Goal: Information Seeking & Learning: Find specific fact

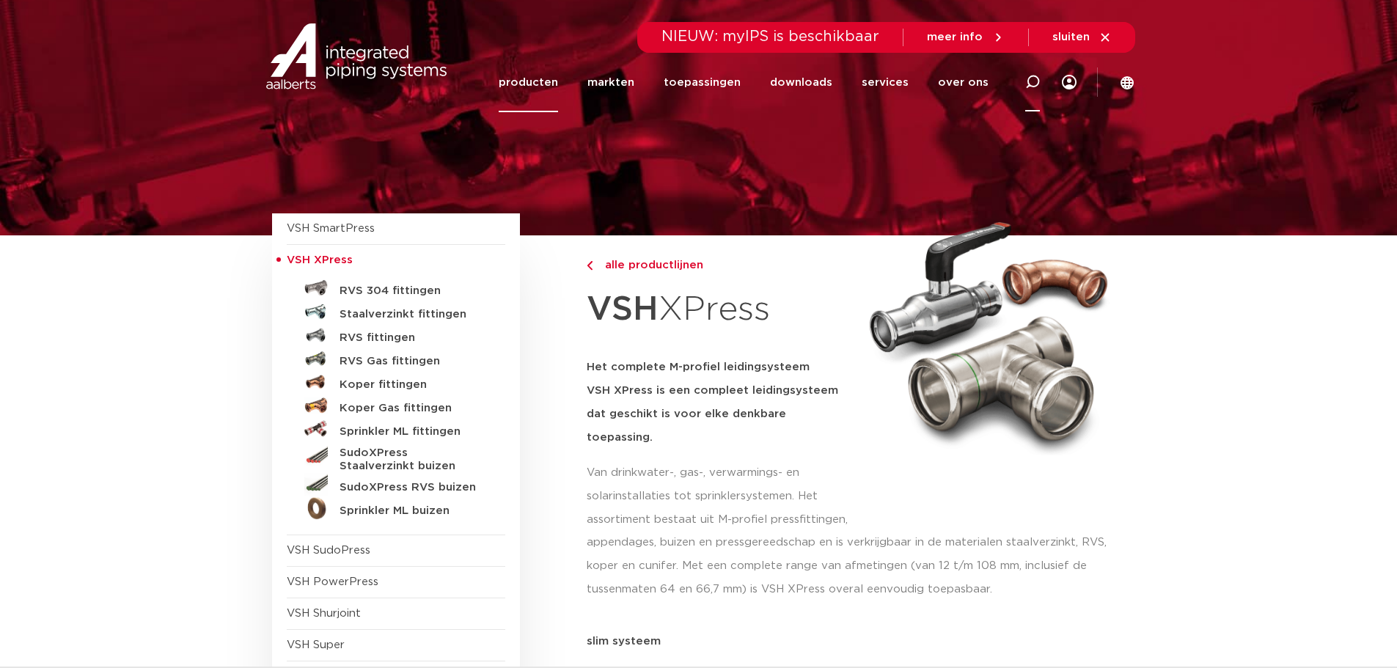
click at [1030, 84] on icon at bounding box center [1032, 82] width 15 height 15
type input "afsluiter xpress"
click button "Zoeken" at bounding box center [0, 0] width 0 height 0
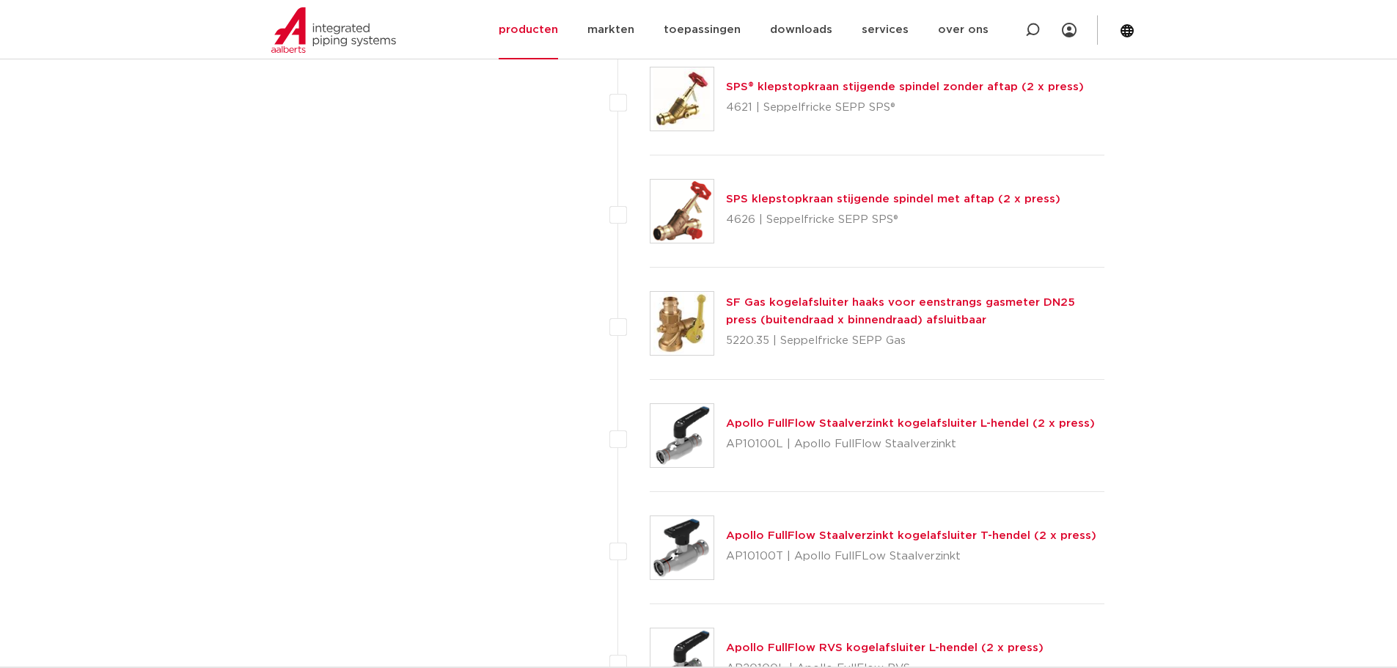
scroll to position [4253, 0]
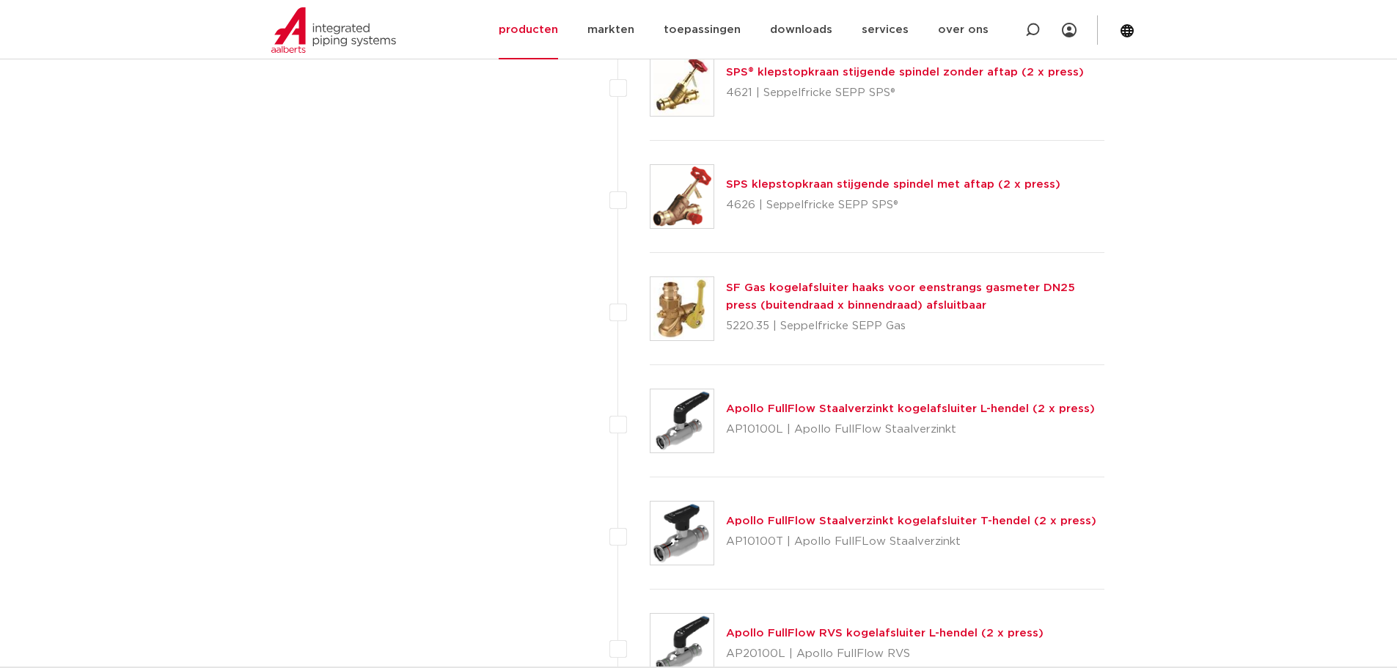
click at [867, 411] on link "Apollo FullFlow Staalverzinkt kogelafsluiter L-hendel (2 x press)" at bounding box center [910, 408] width 369 height 11
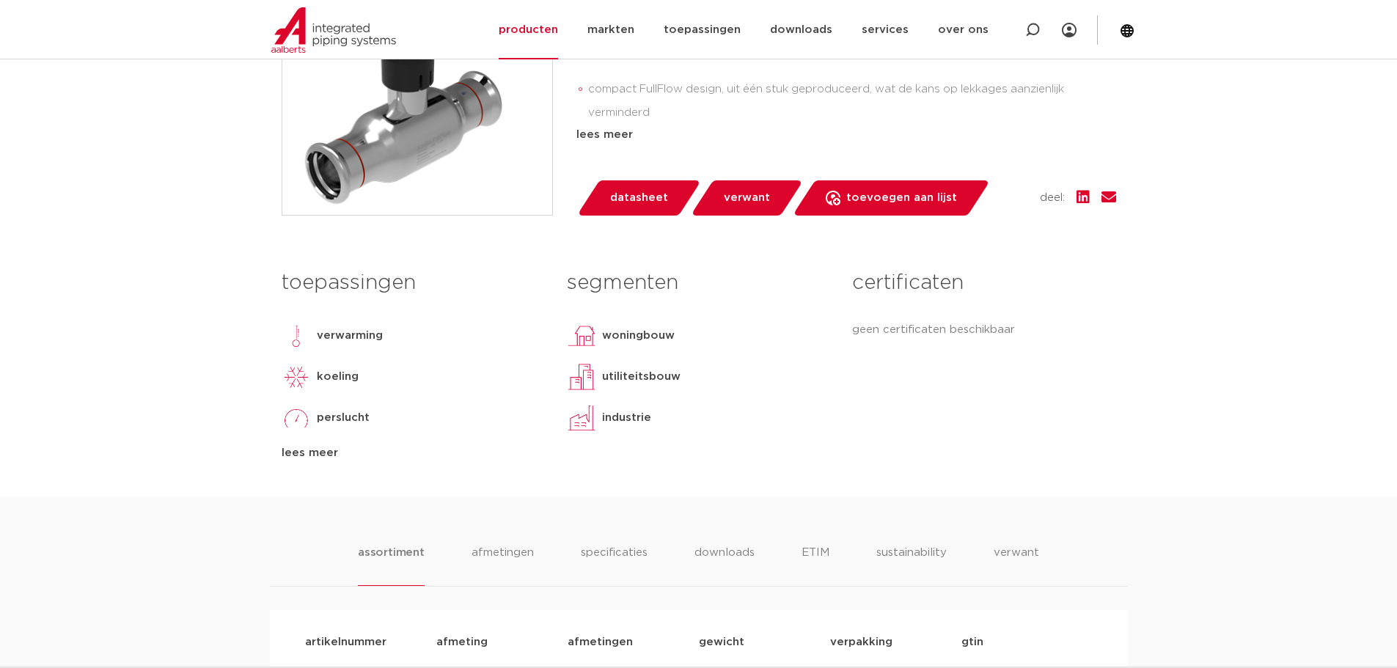
scroll to position [880, 0]
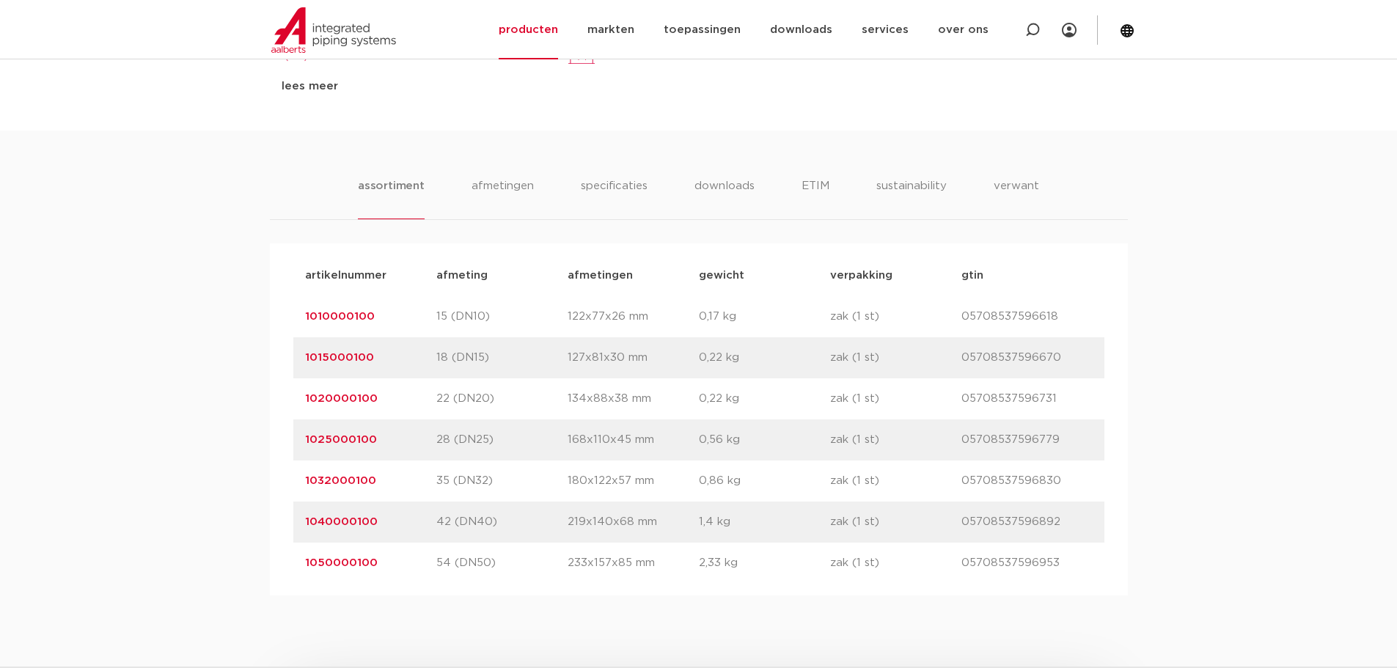
click at [329, 520] on link "1040000100" at bounding box center [341, 521] width 73 height 11
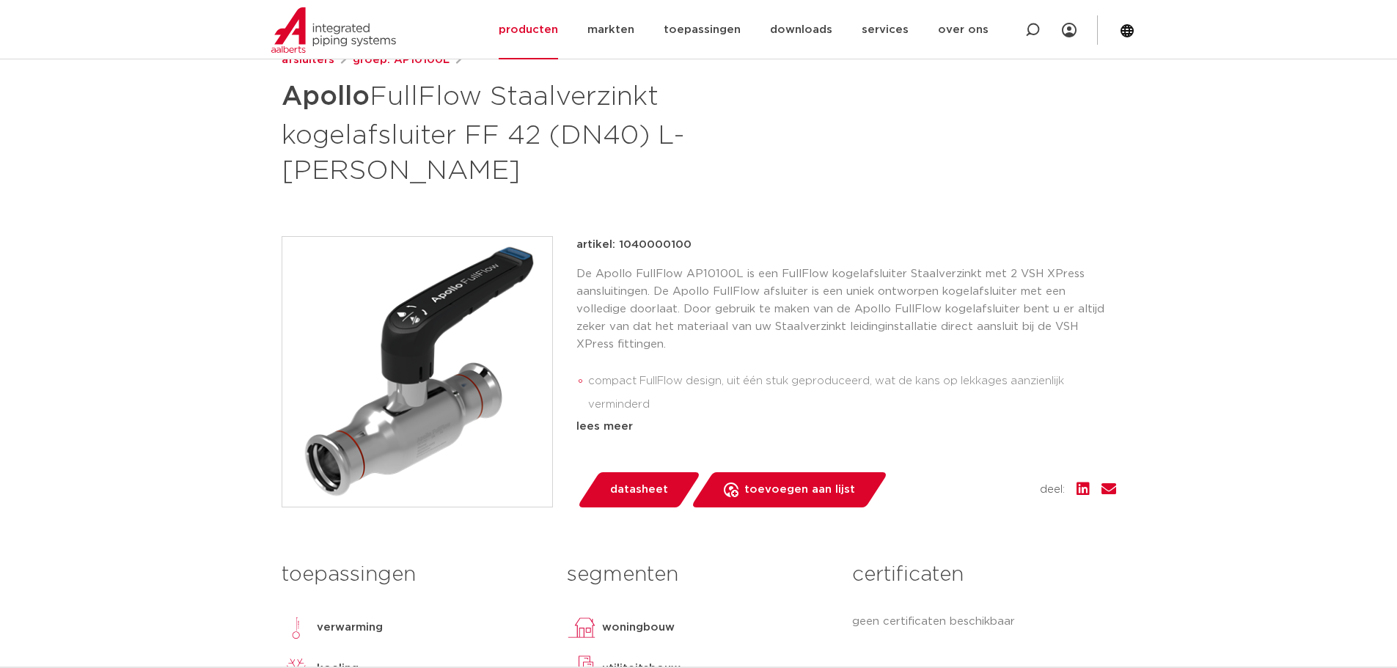
scroll to position [147, 0]
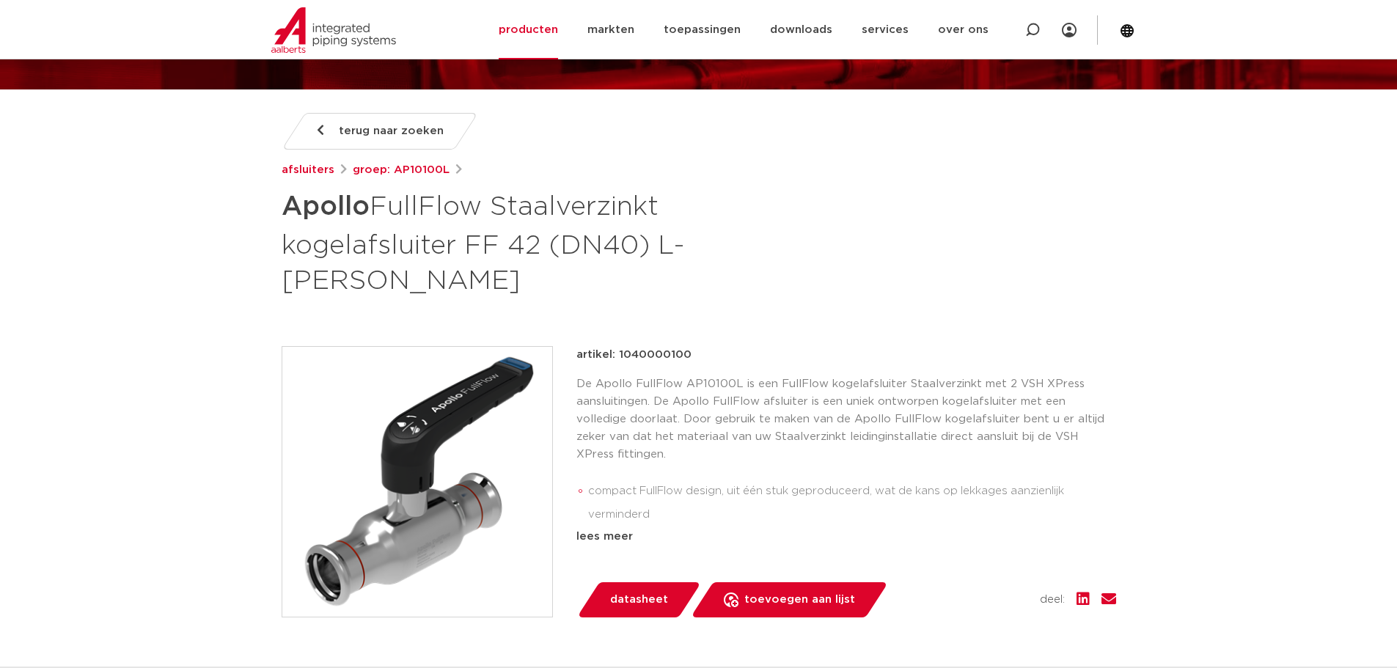
drag, startPoint x: 616, startPoint y: 316, endPoint x: 696, endPoint y: 319, distance: 80.0
click at [696, 346] on div "artikel: 1040000100" at bounding box center [846, 355] width 540 height 18
copy p "1040000100"
drag, startPoint x: 614, startPoint y: 318, endPoint x: 697, endPoint y: 323, distance: 83.8
click at [697, 346] on div "artikel: 1040000100" at bounding box center [846, 355] width 540 height 18
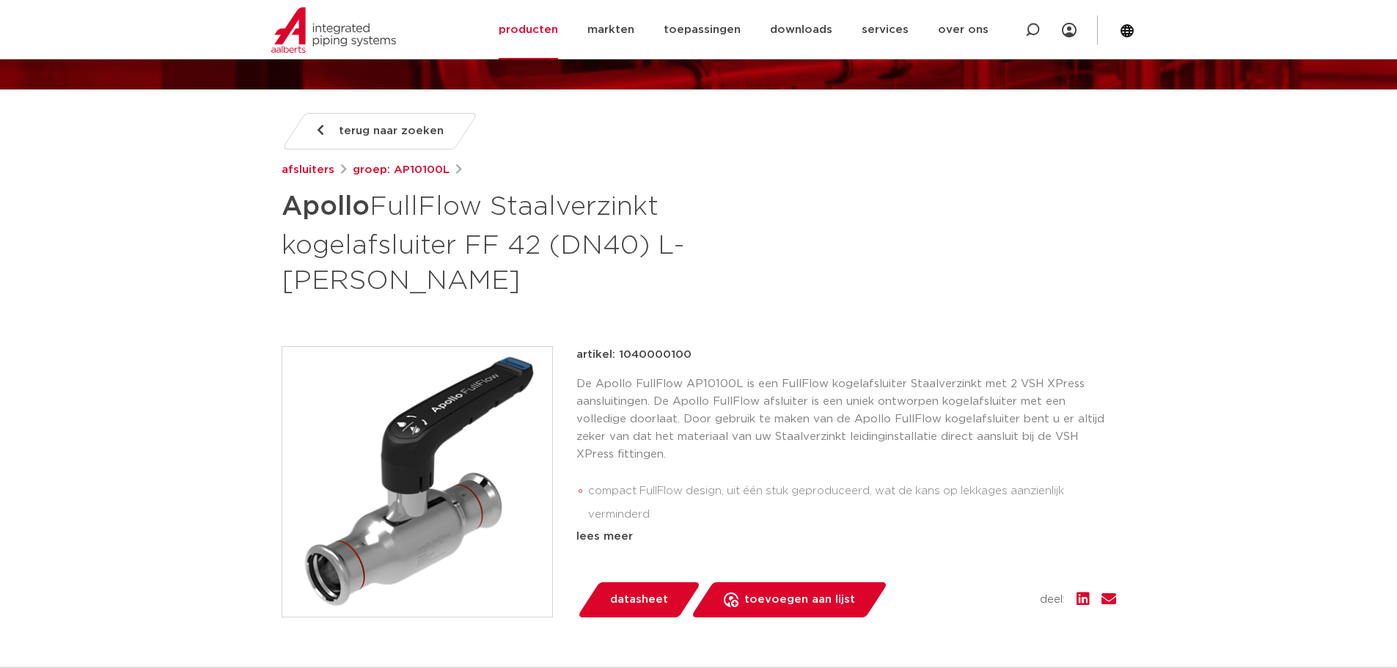
copy p "1040000100"
click at [550, 26] on link "producten" at bounding box center [528, 29] width 59 height 59
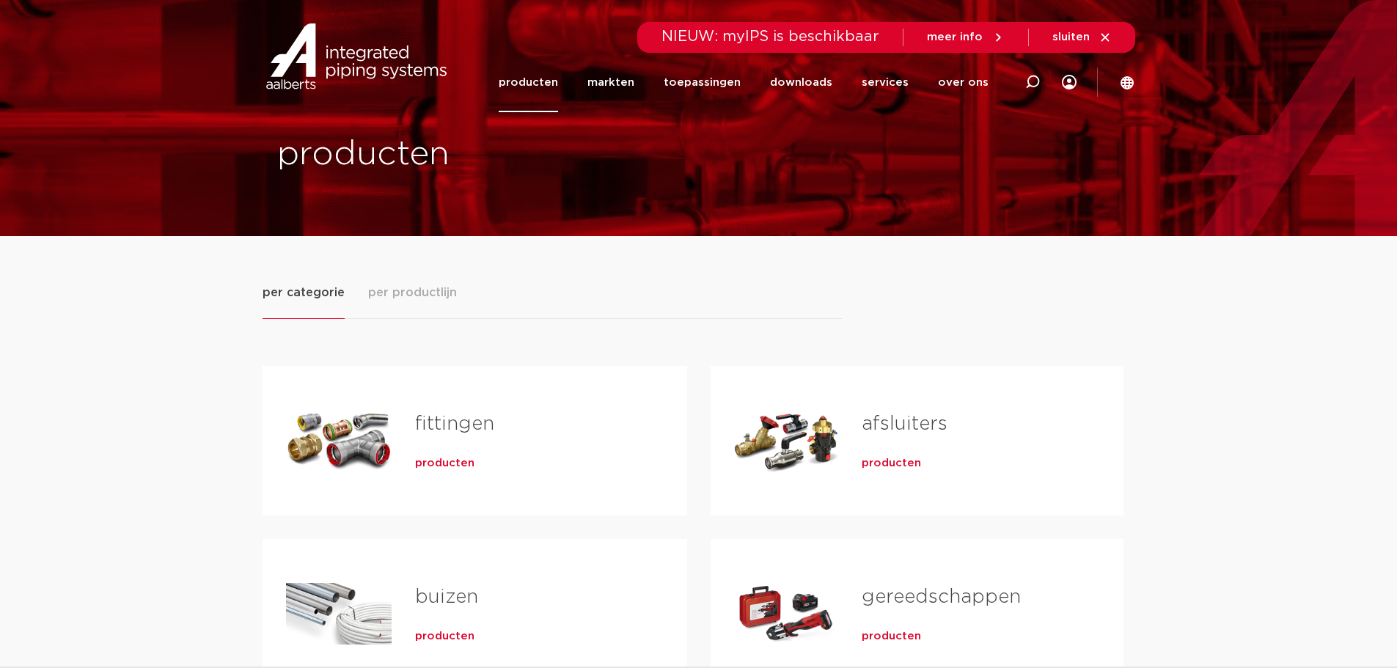
click at [467, 414] on link "fittingen" at bounding box center [454, 423] width 79 height 19
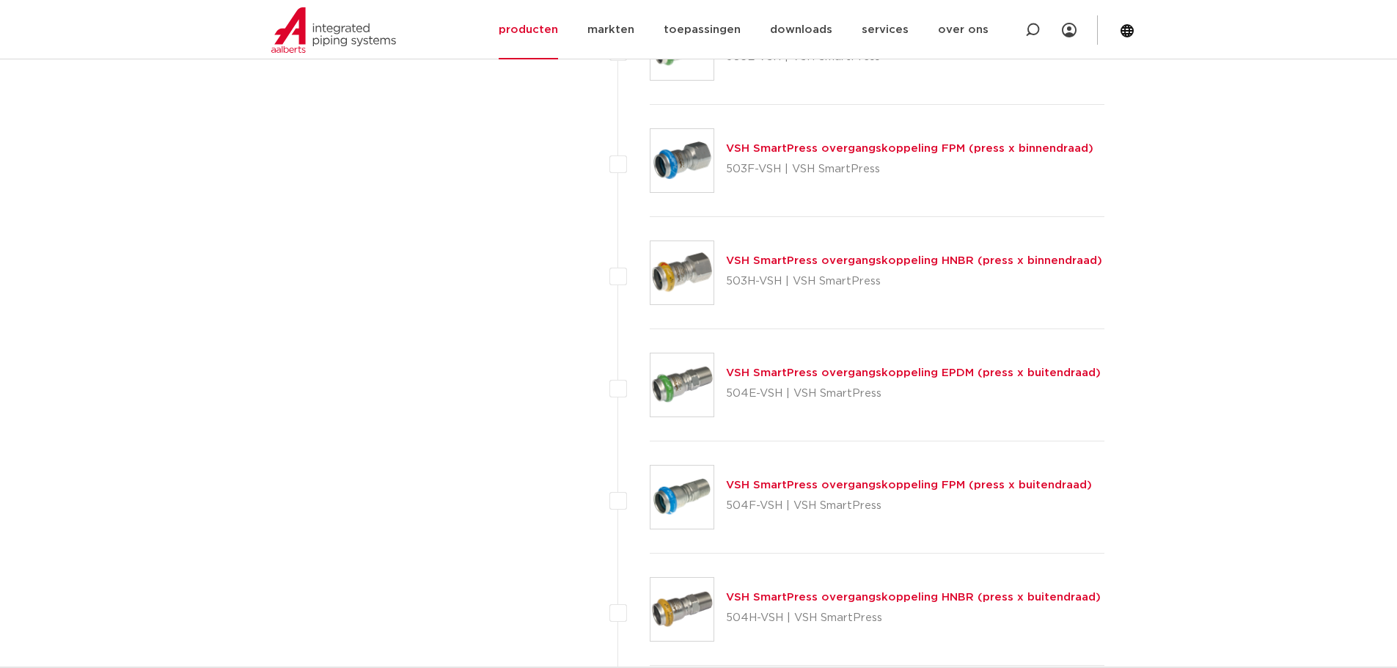
scroll to position [4253, 0]
click at [1032, 32] on icon at bounding box center [1032, 30] width 15 height 15
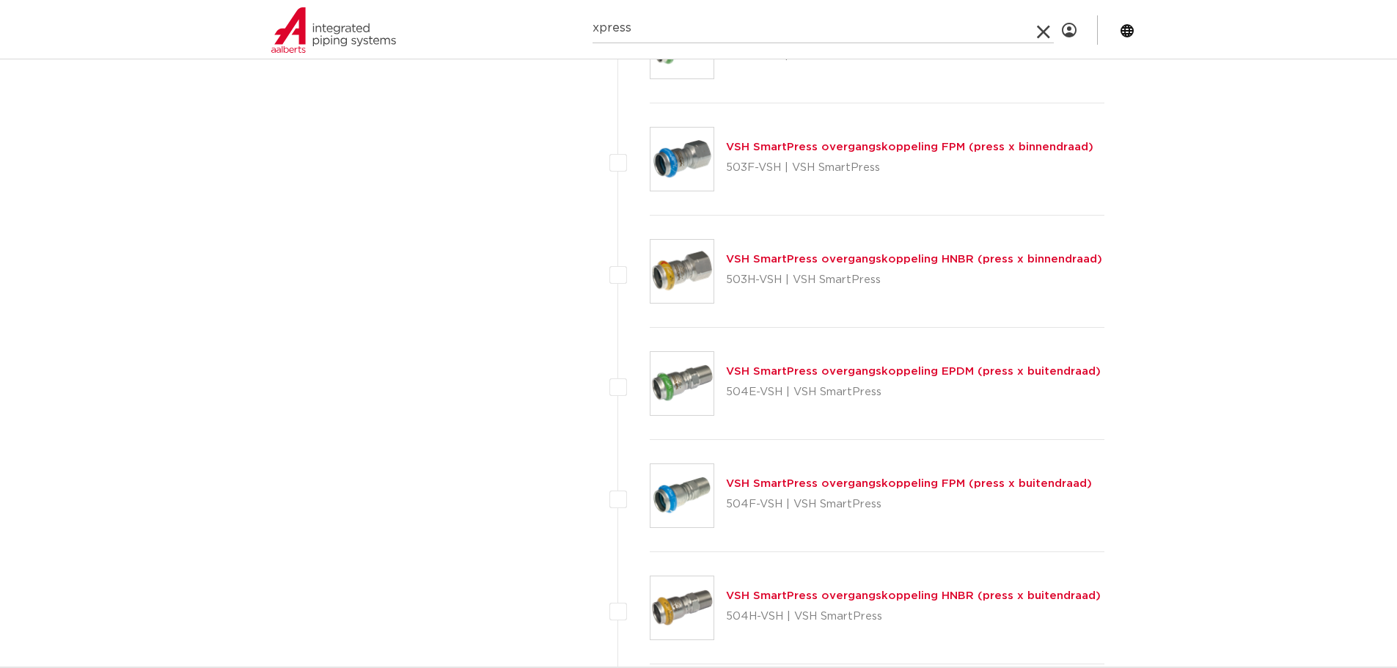
type input "xpress"
click button "Zoeken" at bounding box center [0, 0] width 0 height 0
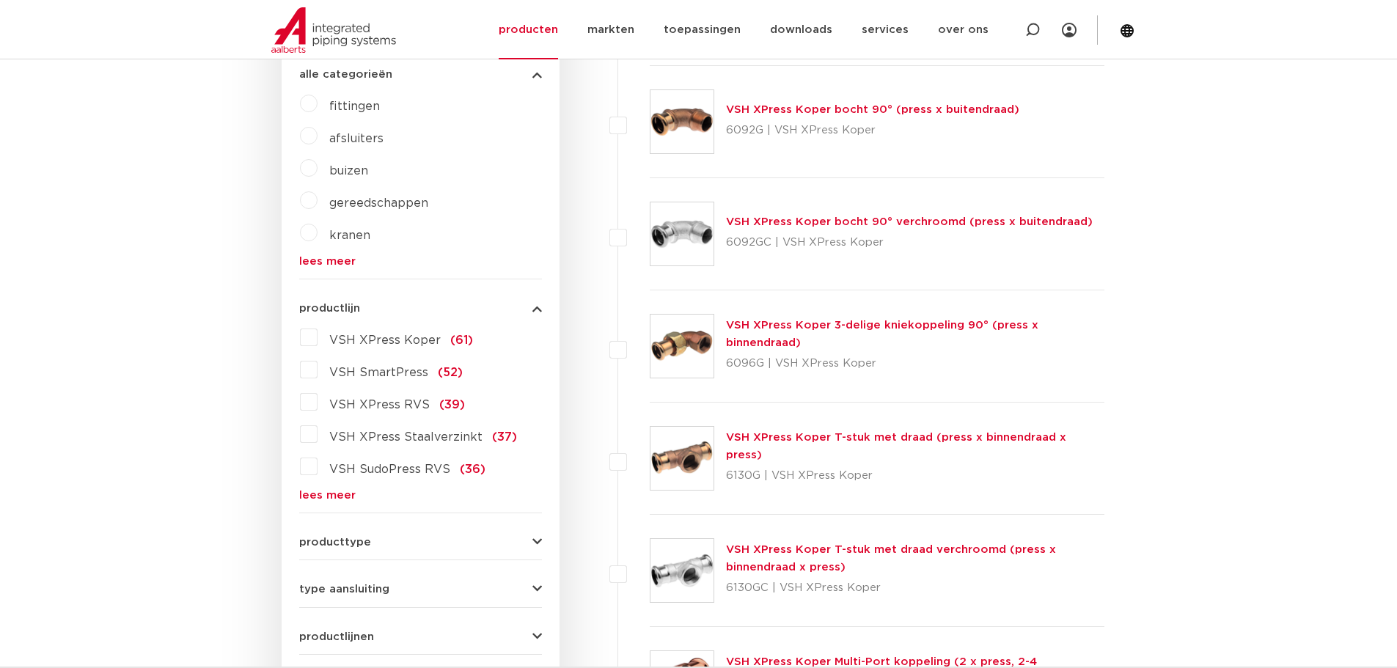
scroll to position [367, 0]
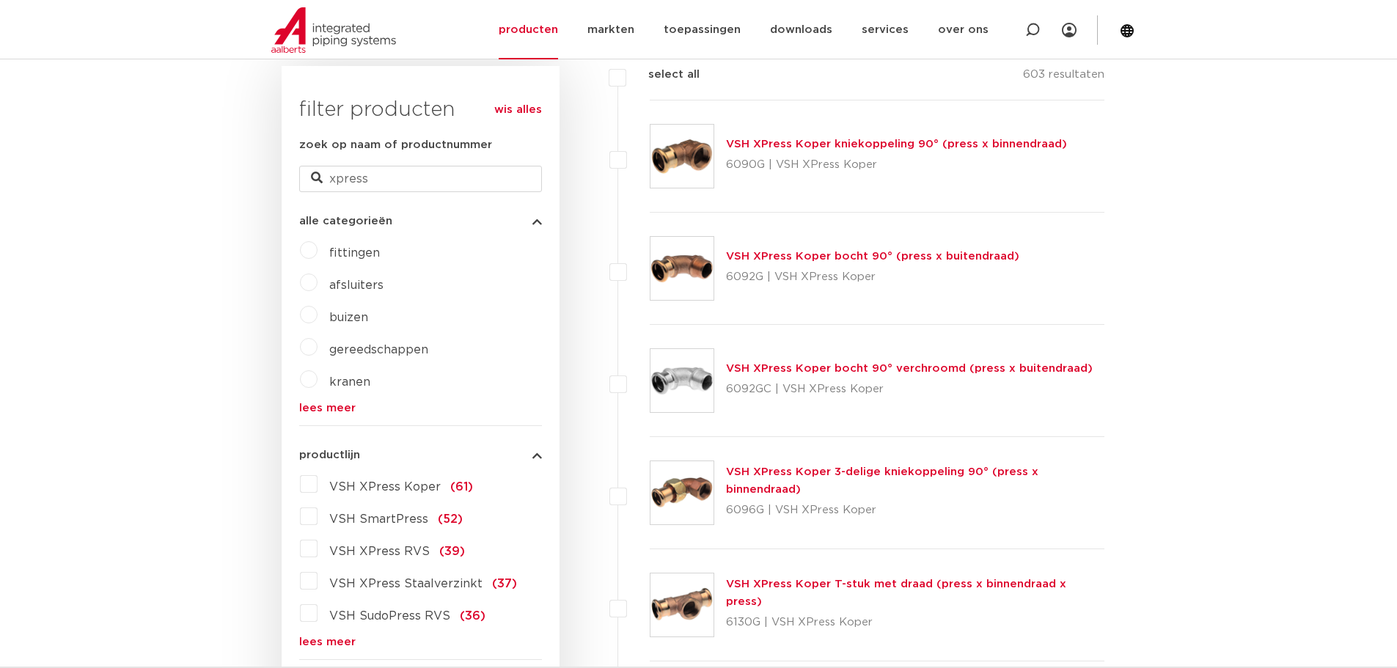
click at [318, 579] on label "VSH XPress Staalverzinkt (37)" at bounding box center [417, 580] width 199 height 23
click at [0, 0] on input "VSH XPress Staalverzinkt (37)" at bounding box center [0, 0] width 0 height 0
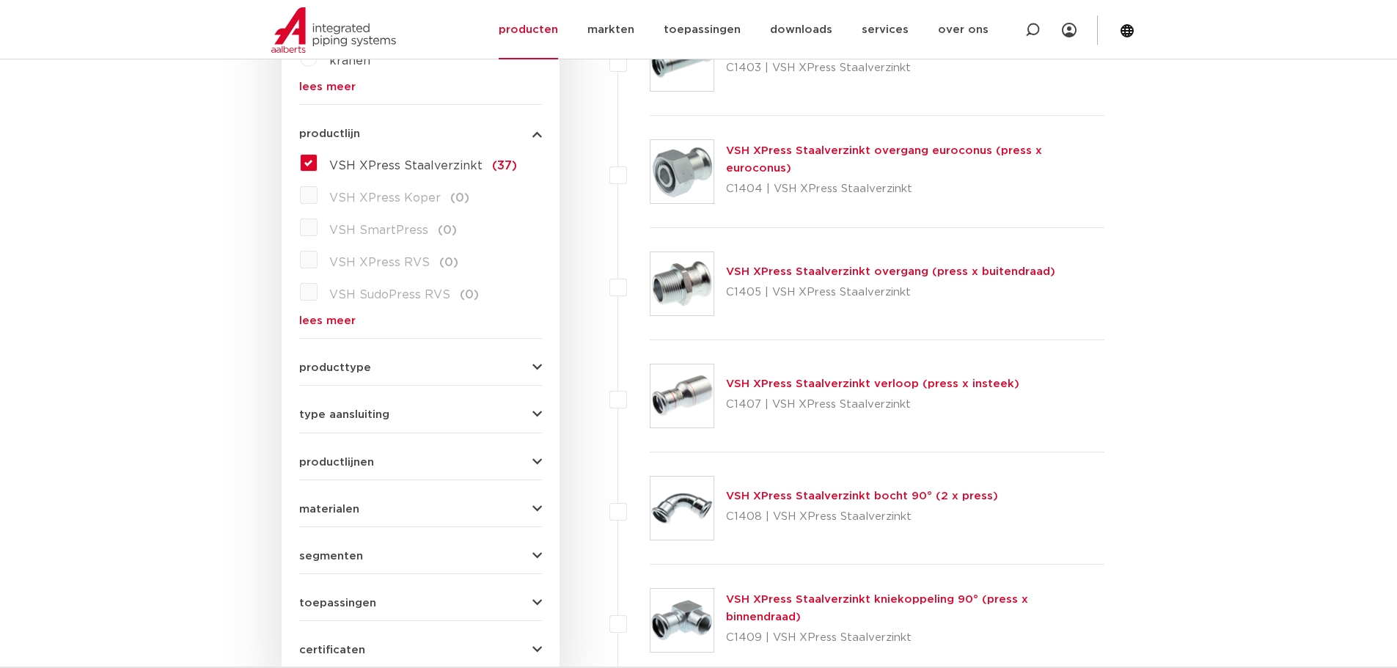
scroll to position [807, 0]
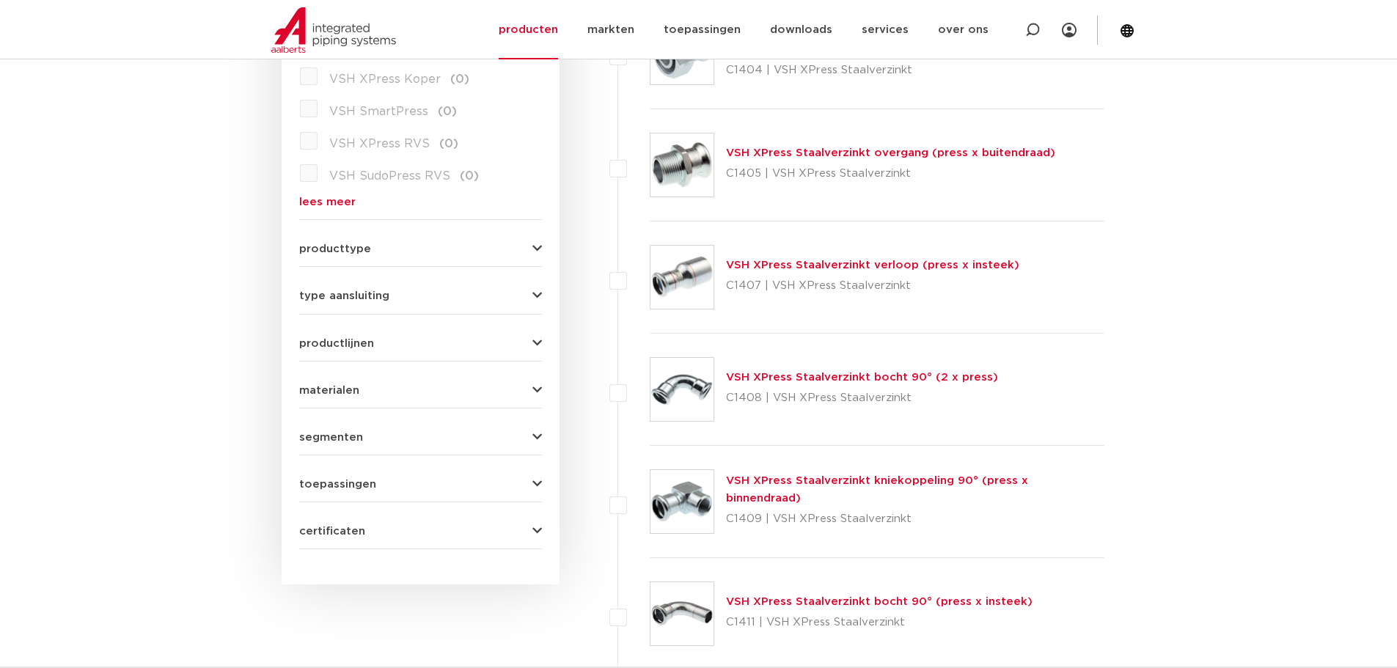
click at [818, 277] on p "C1407 | VSH XPress Staalverzinkt" at bounding box center [872, 285] width 293 height 23
click at [755, 265] on link "VSH XPress Staalverzinkt verloop (press x insteek)" at bounding box center [872, 265] width 293 height 11
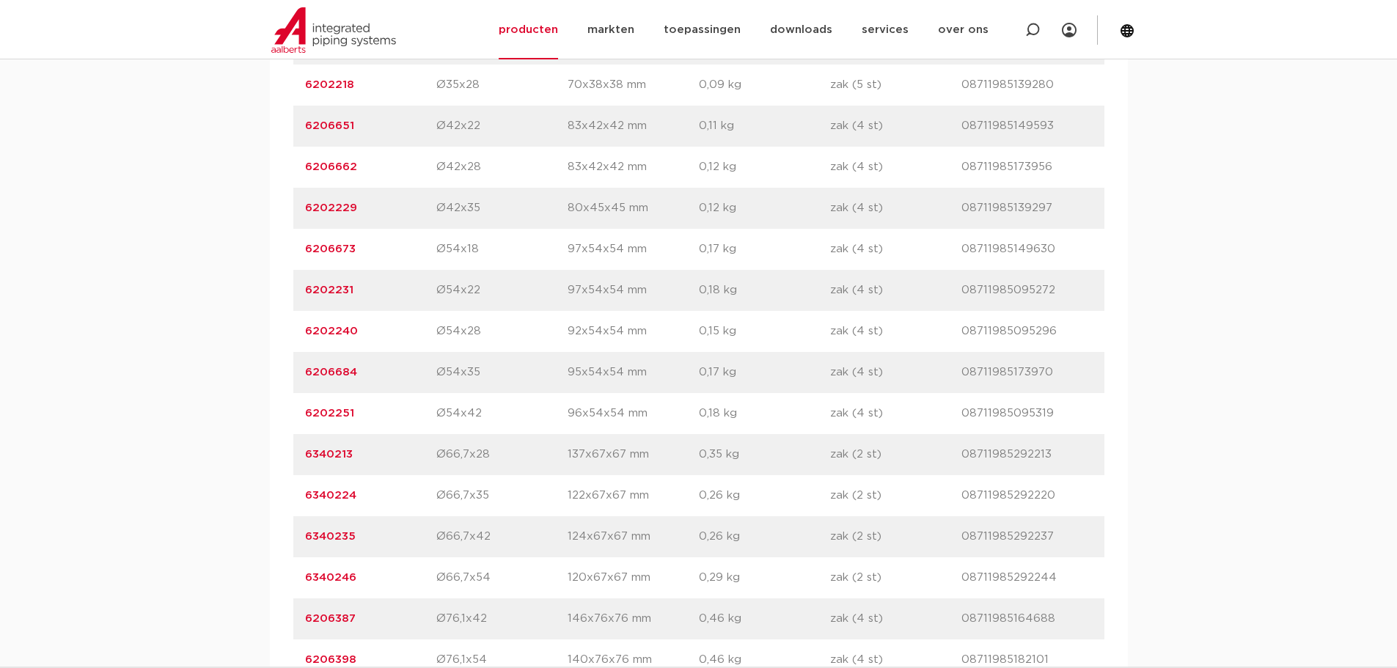
scroll to position [1540, 0]
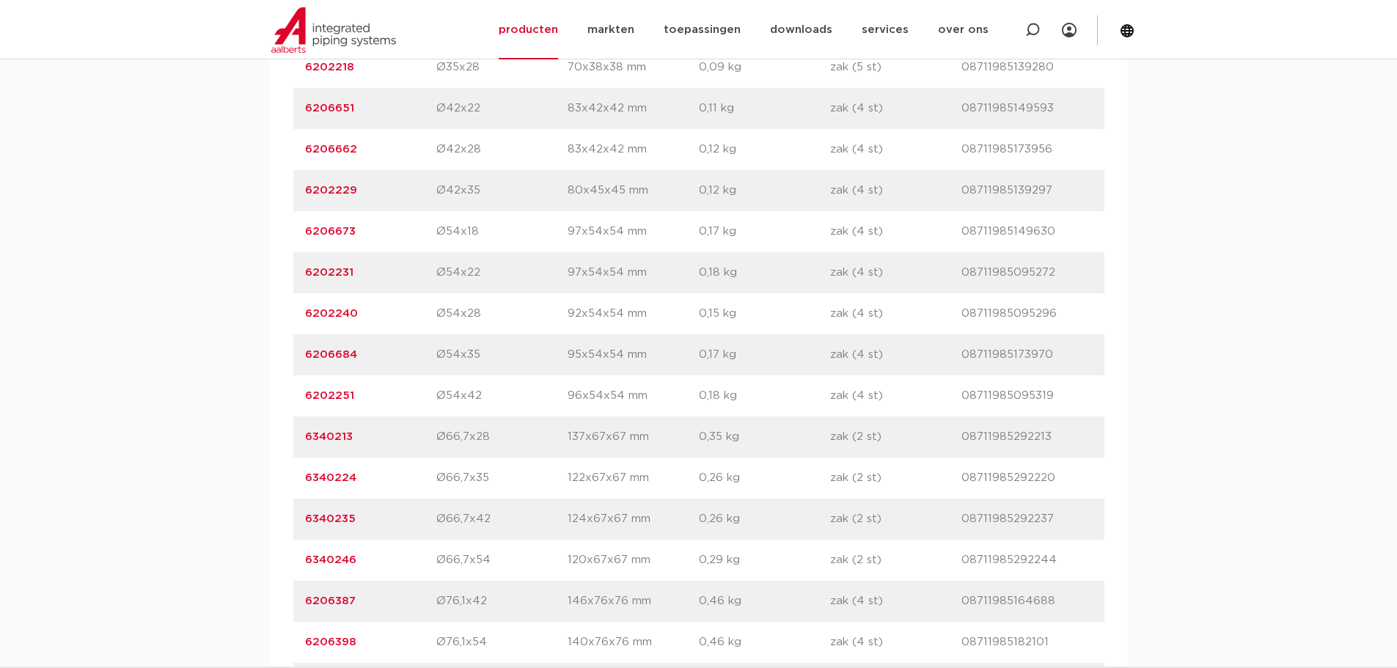
click at [305, 148] on link "6206662" at bounding box center [331, 149] width 52 height 11
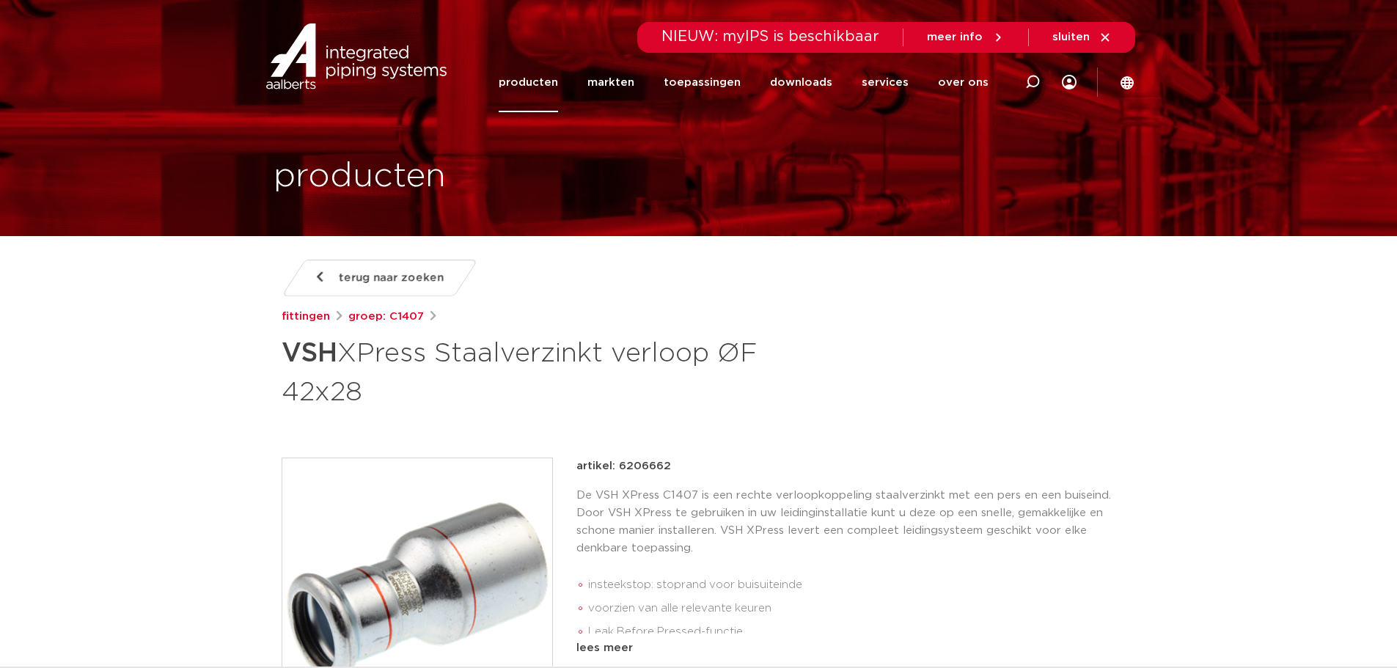
drag, startPoint x: 625, startPoint y: 463, endPoint x: 668, endPoint y: 461, distance: 43.3
click at [668, 461] on div "artikel: 6206662" at bounding box center [846, 467] width 540 height 18
copy p "6206662"
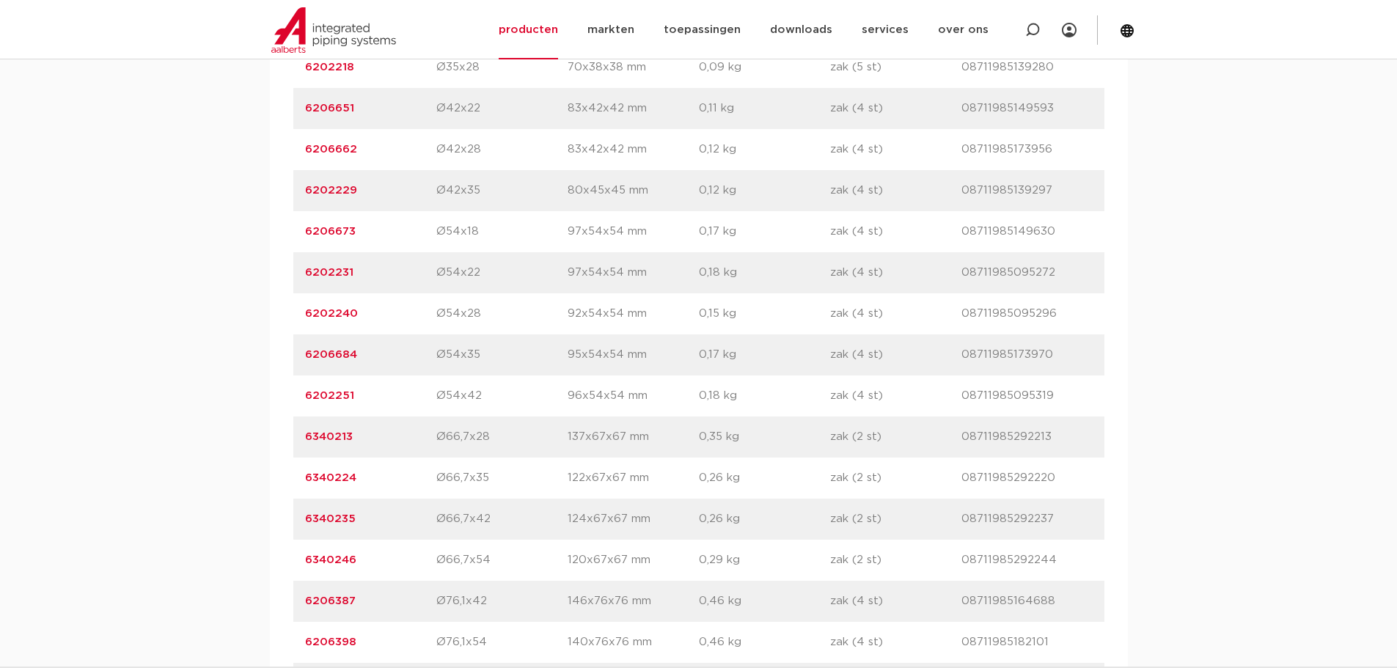
click at [337, 107] on link "6206651" at bounding box center [329, 108] width 49 height 11
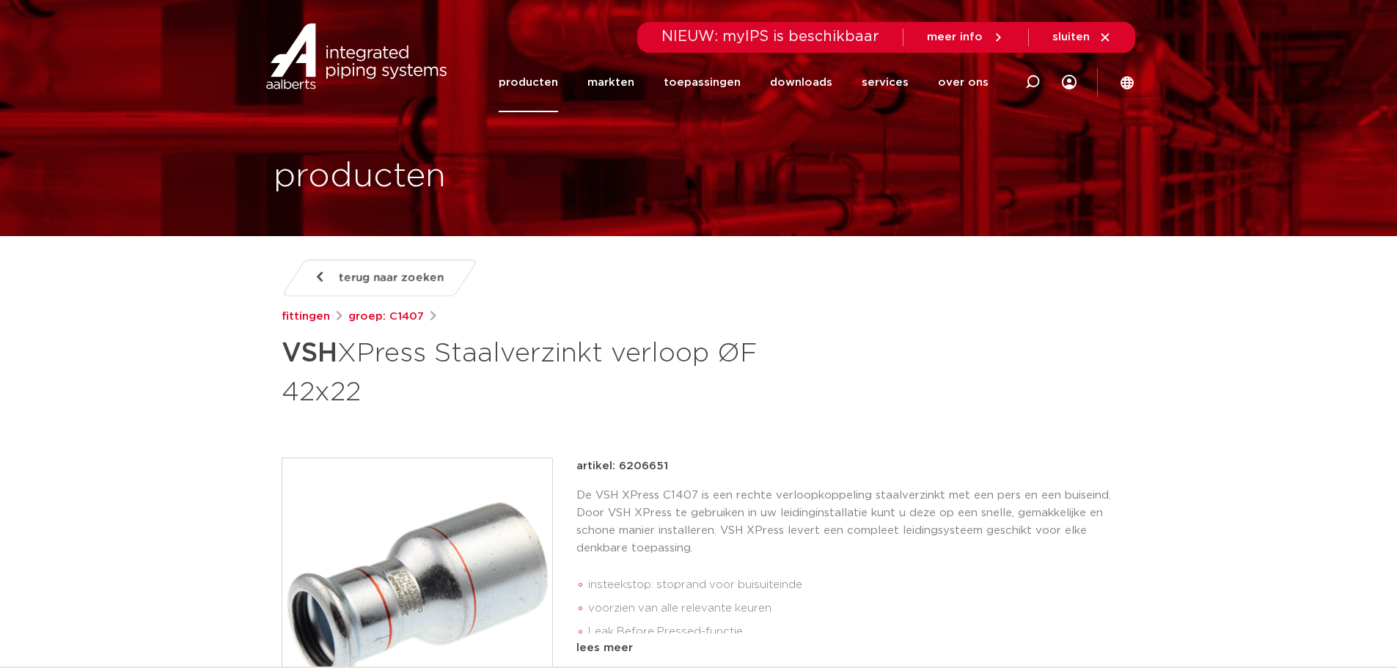
drag, startPoint x: 615, startPoint y: 463, endPoint x: 679, endPoint y: 463, distance: 63.8
click at [679, 463] on div "artikel: 6206651" at bounding box center [846, 467] width 540 height 18
copy p "6206651"
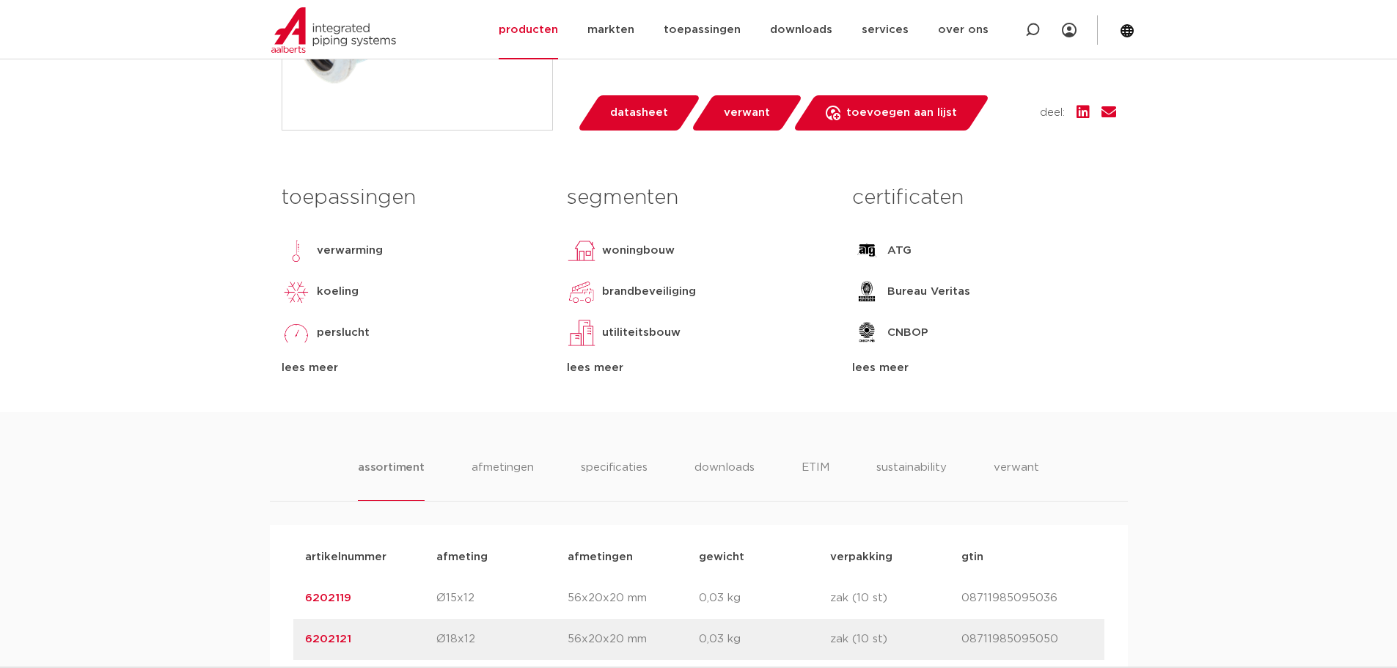
scroll to position [440, 0]
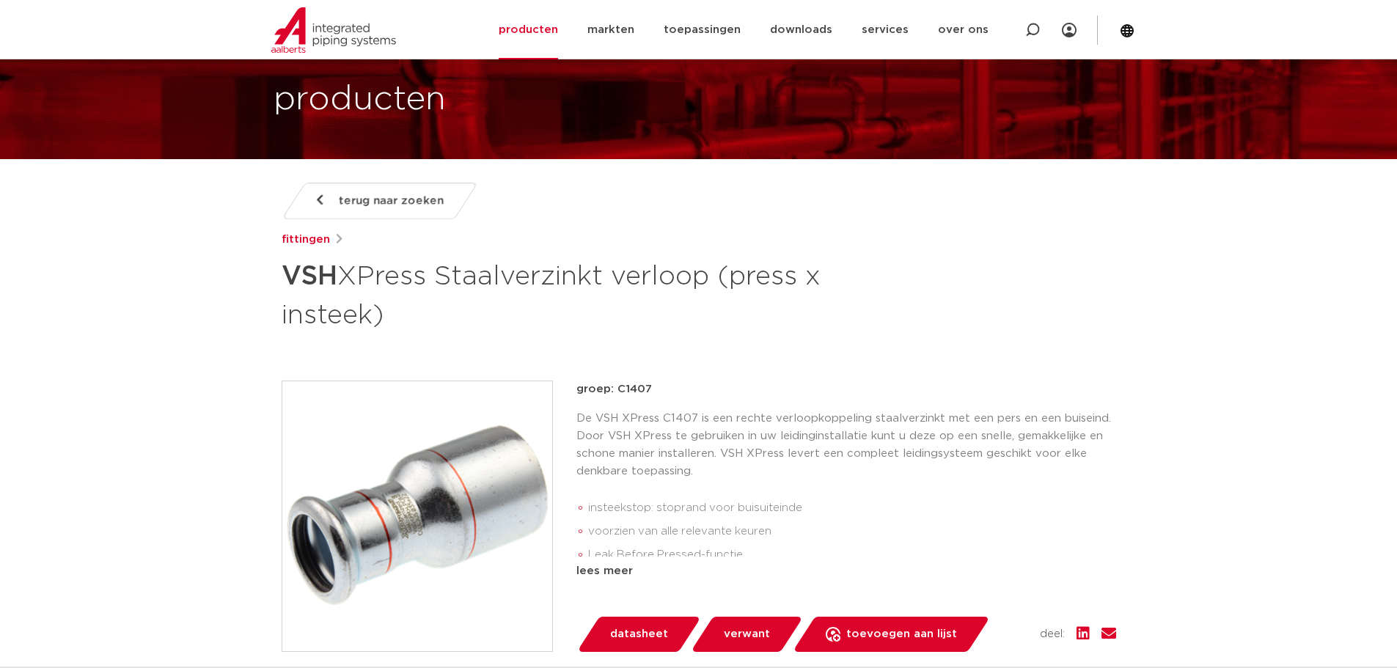
scroll to position [73, 0]
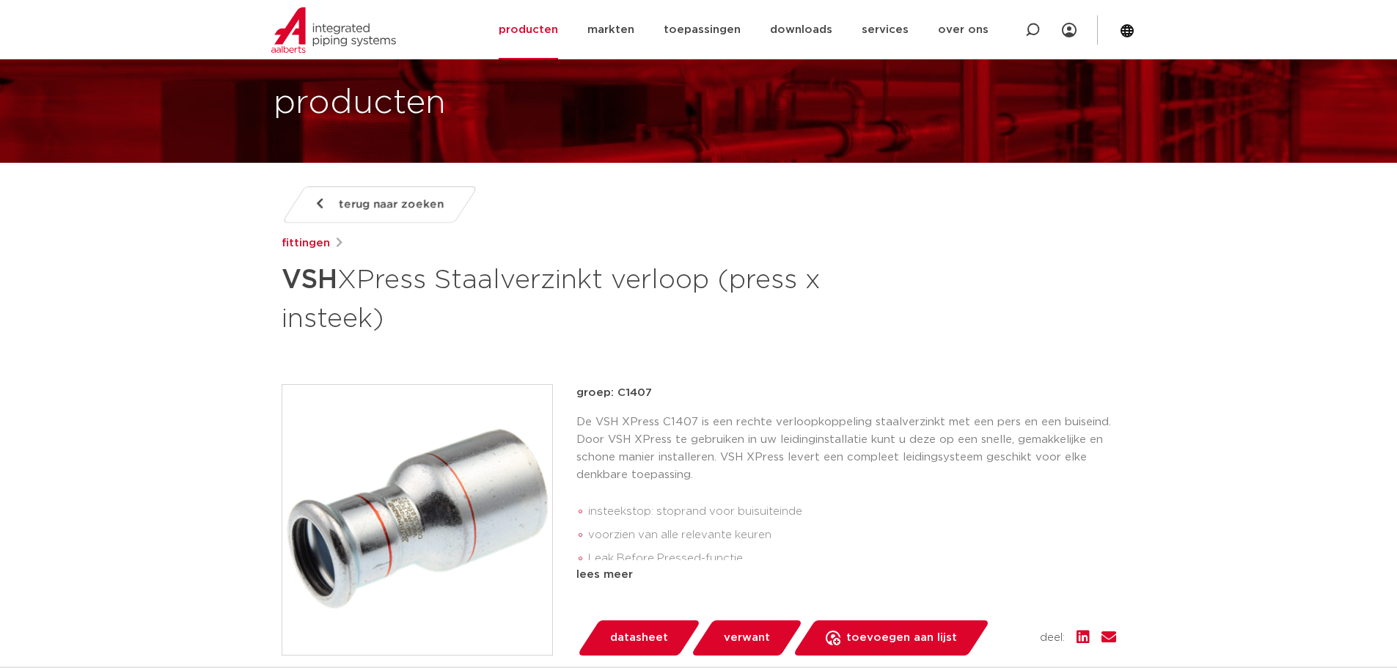
click at [340, 206] on span "terug naar zoeken" at bounding box center [391, 204] width 105 height 23
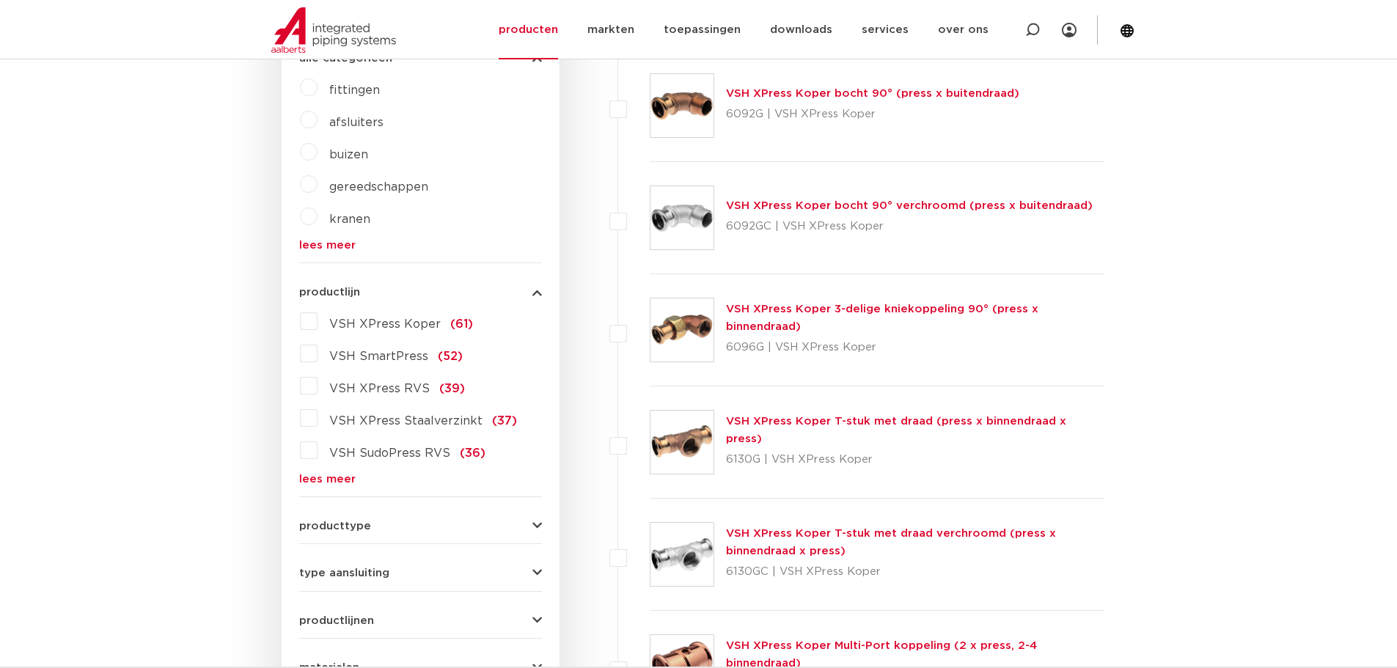
scroll to position [513, 0]
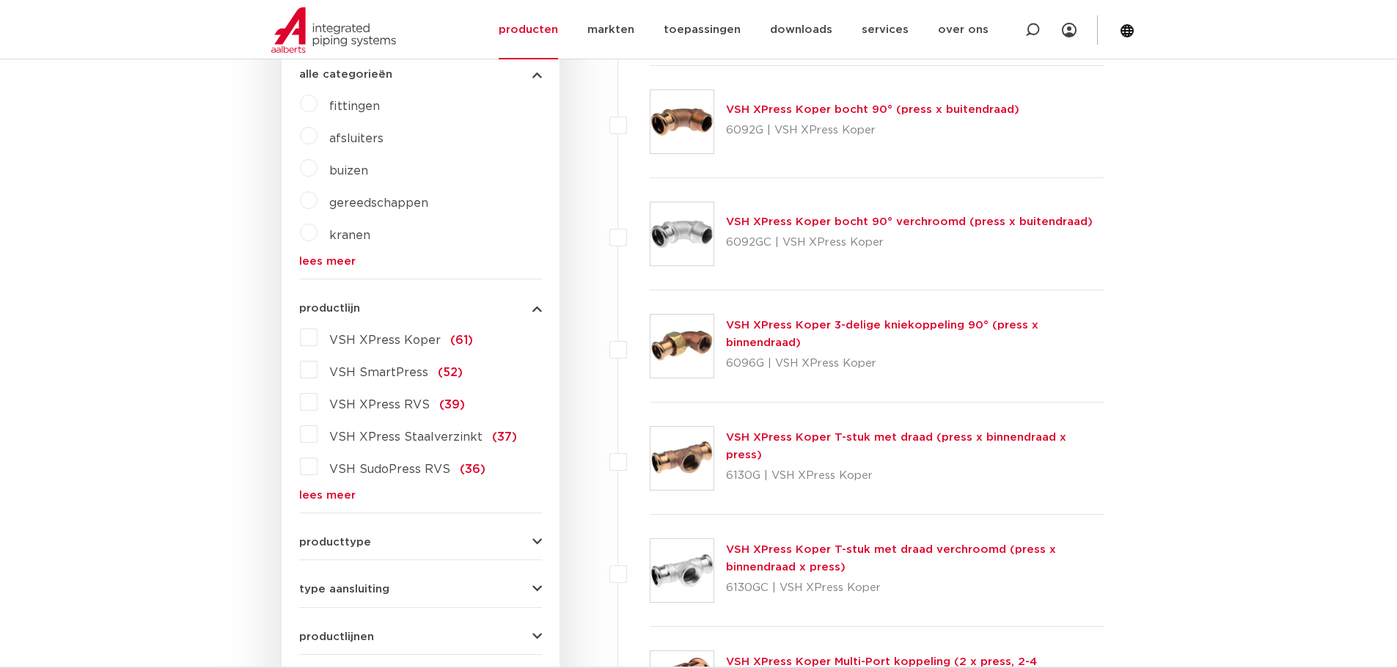
click at [319, 435] on label "VSH XPress Staalverzinkt (37)" at bounding box center [417, 433] width 199 height 23
click at [0, 0] on input "VSH XPress Staalverzinkt (37)" at bounding box center [0, 0] width 0 height 0
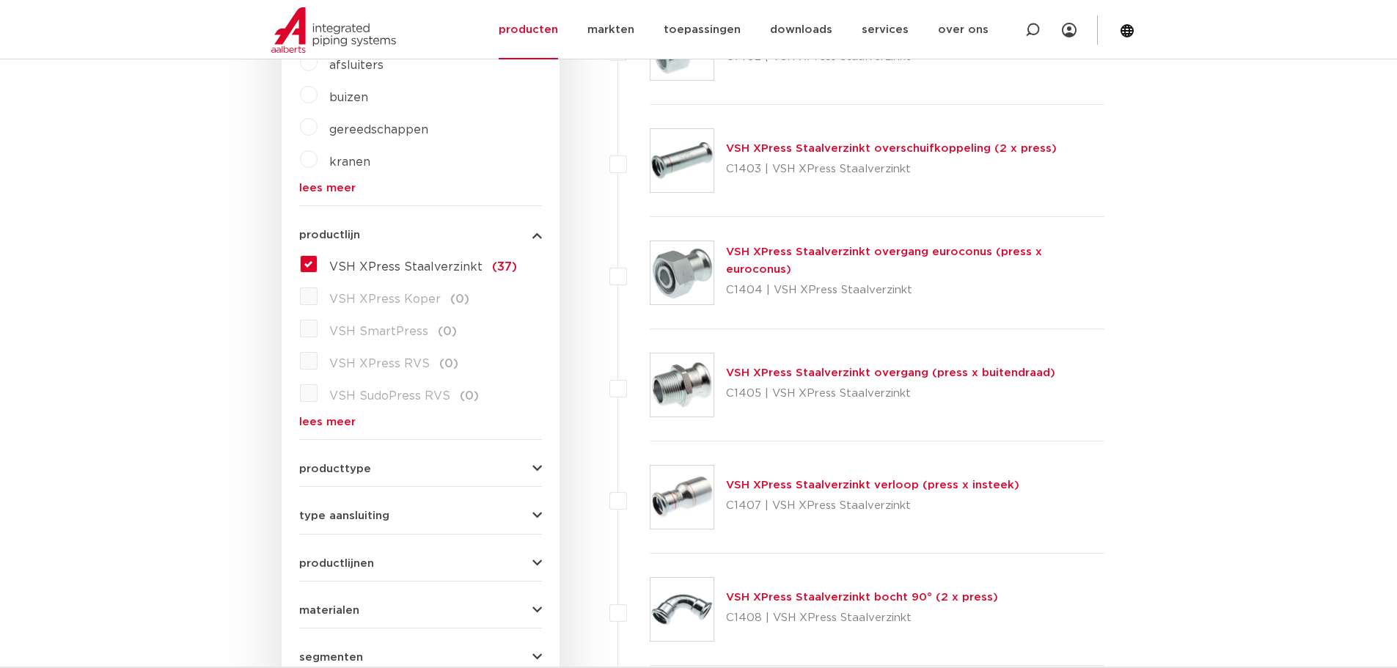
scroll to position [660, 0]
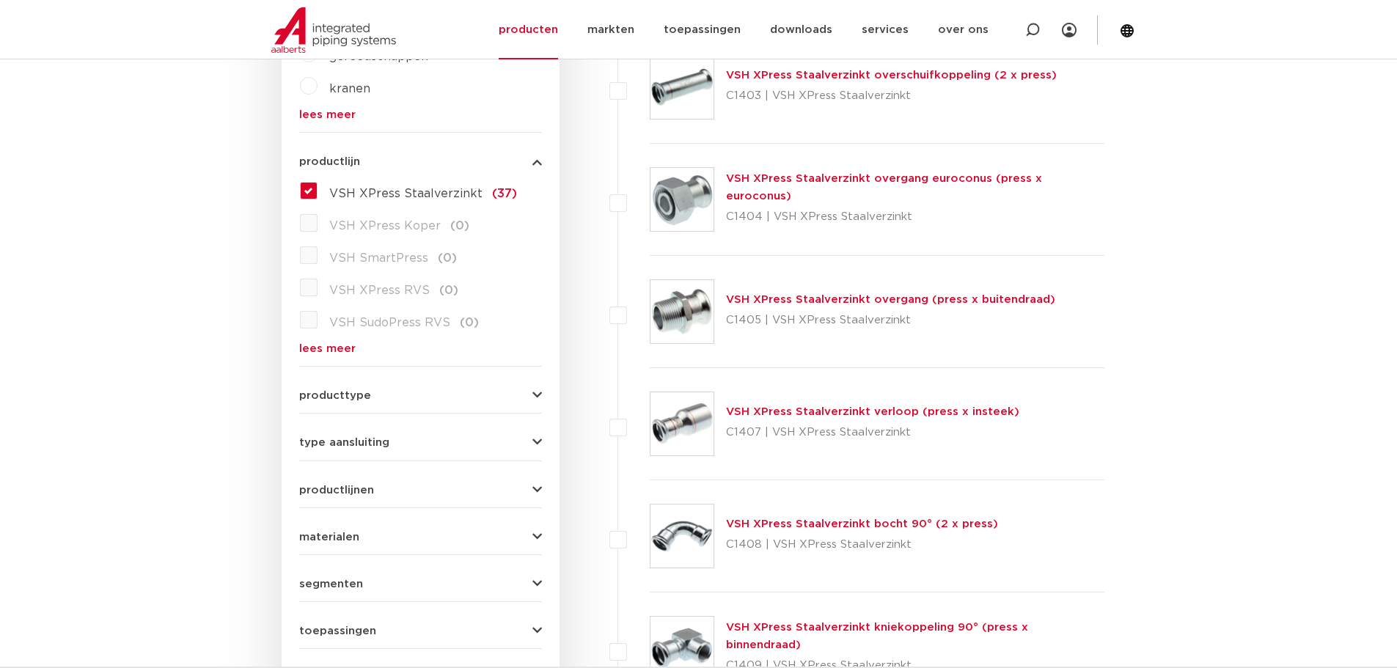
click at [767, 319] on p "C1405 | VSH XPress Staalverzinkt" at bounding box center [890, 320] width 329 height 23
click at [768, 300] on link "VSH XPress Staalverzinkt overgang (press x buitendraad)" at bounding box center [890, 299] width 329 height 11
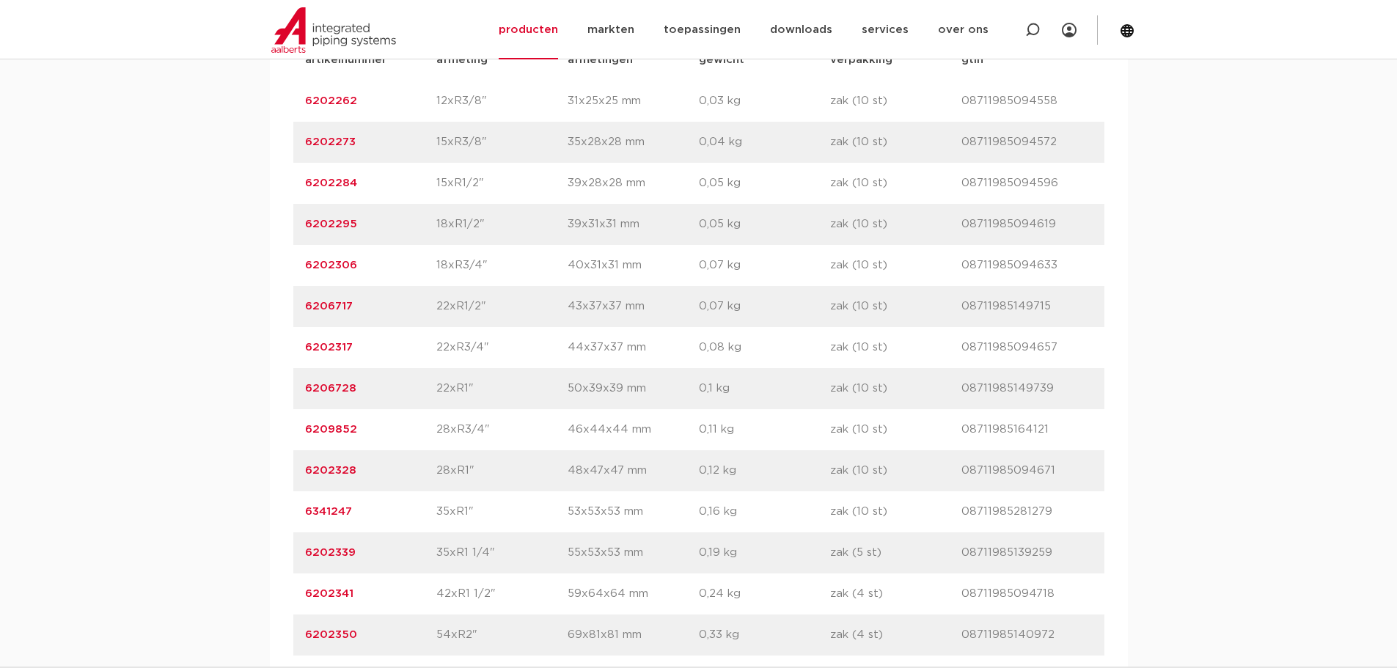
scroll to position [1100, 0]
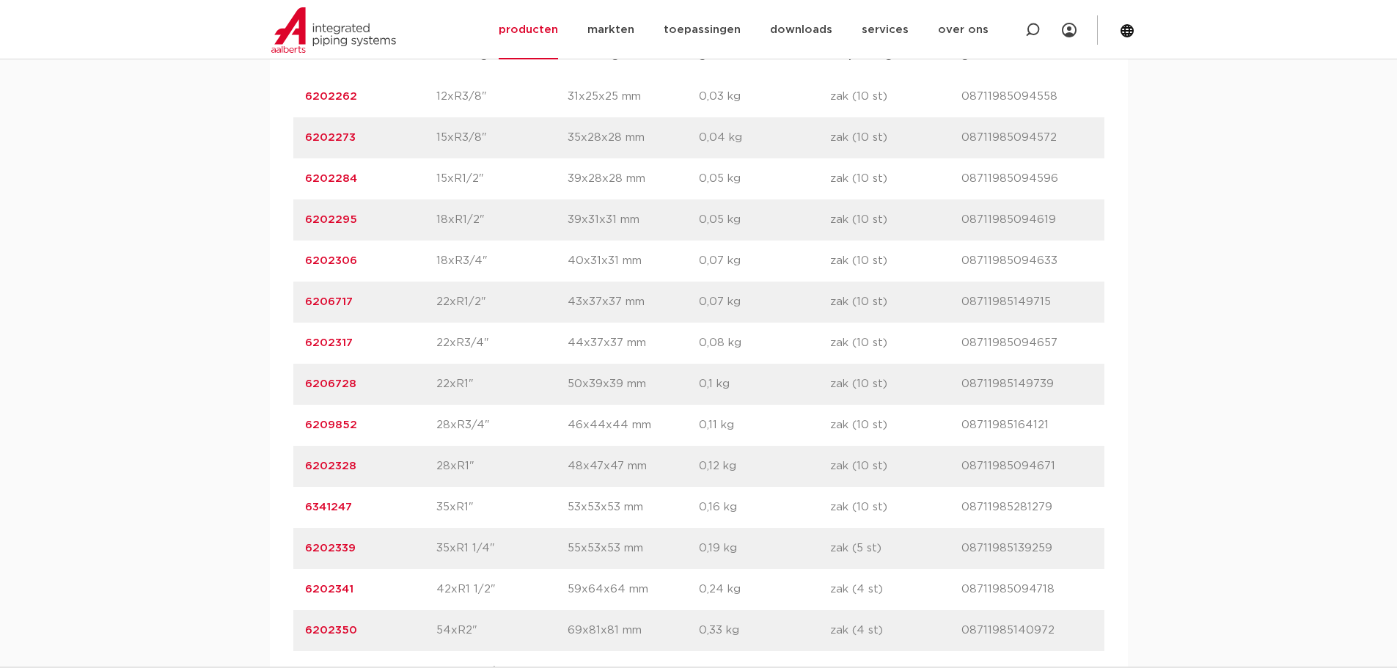
click at [303, 463] on div "artikelnummer 6202328 afmeting 28xR1" afmetingen 48x47x47 mm gewicht 0,12 kg ve…" at bounding box center [698, 466] width 811 height 41
click at [312, 463] on link "6202328" at bounding box center [330, 466] width 51 height 11
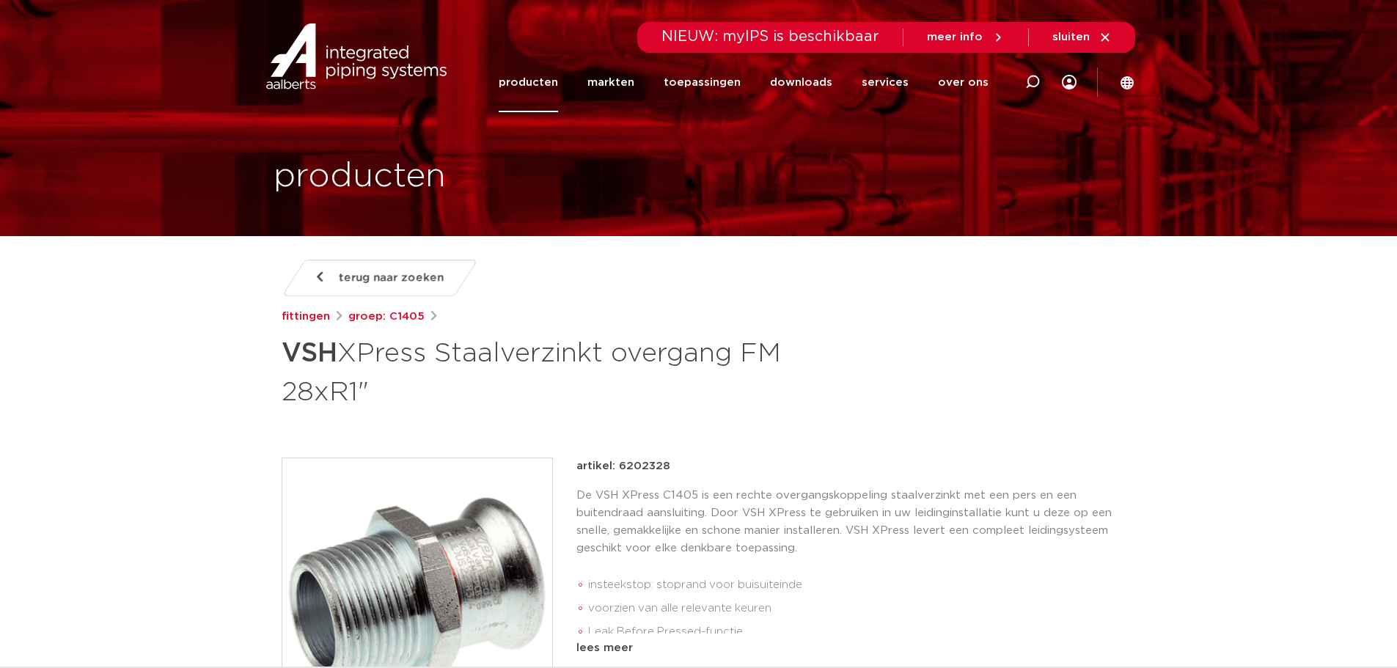
drag, startPoint x: 615, startPoint y: 463, endPoint x: 708, endPoint y: 473, distance: 93.6
click at [708, 473] on div "artikel: 6202328" at bounding box center [846, 467] width 540 height 18
copy p "6202328"
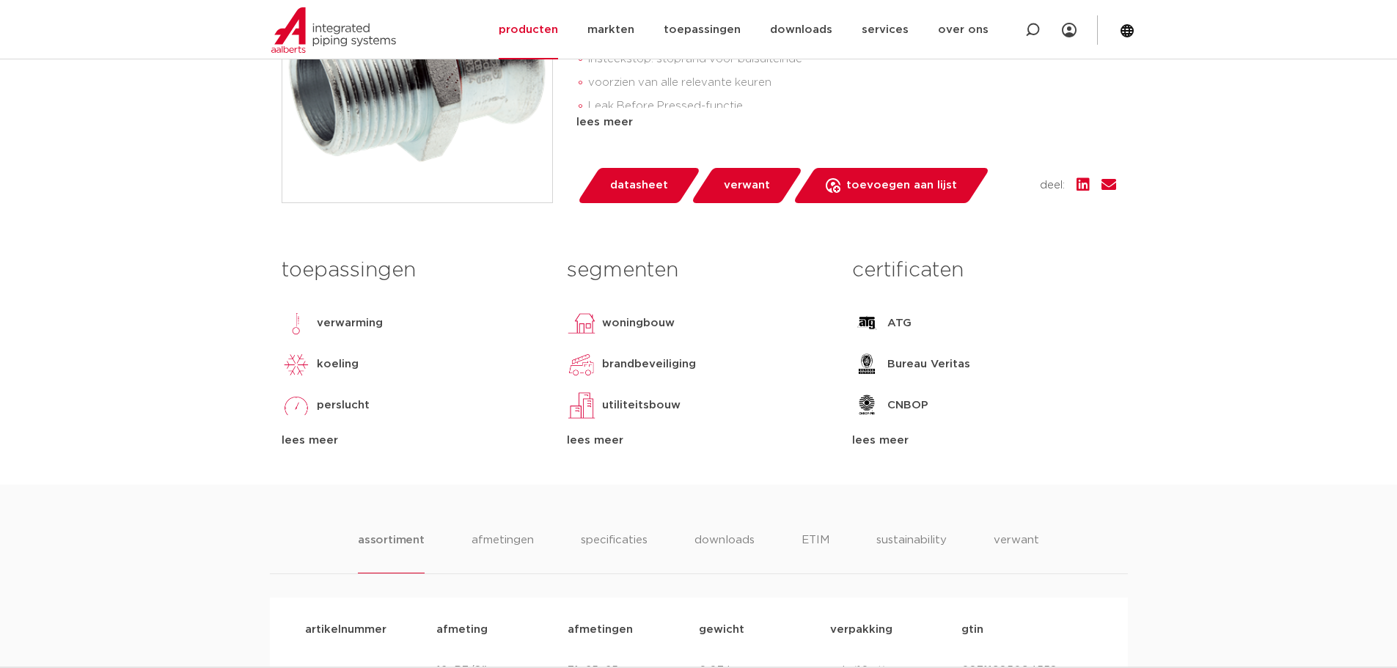
scroll to position [220, 0]
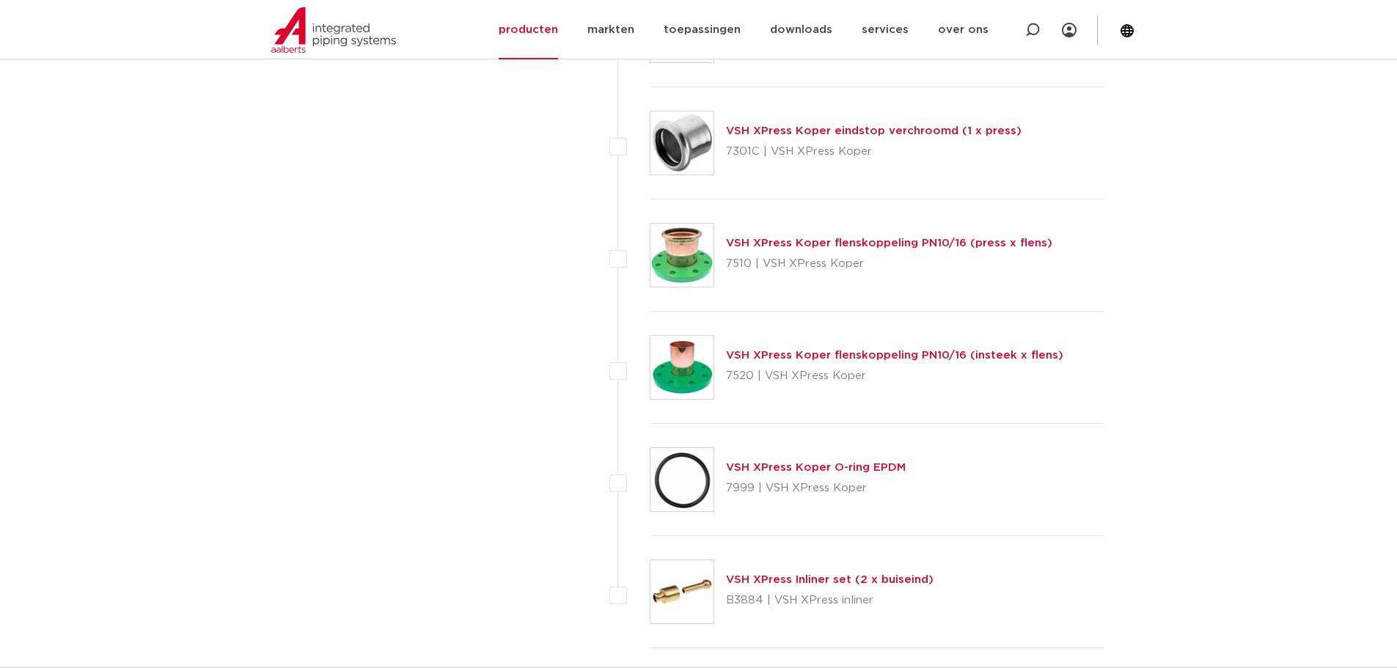
scroll to position [6673, 0]
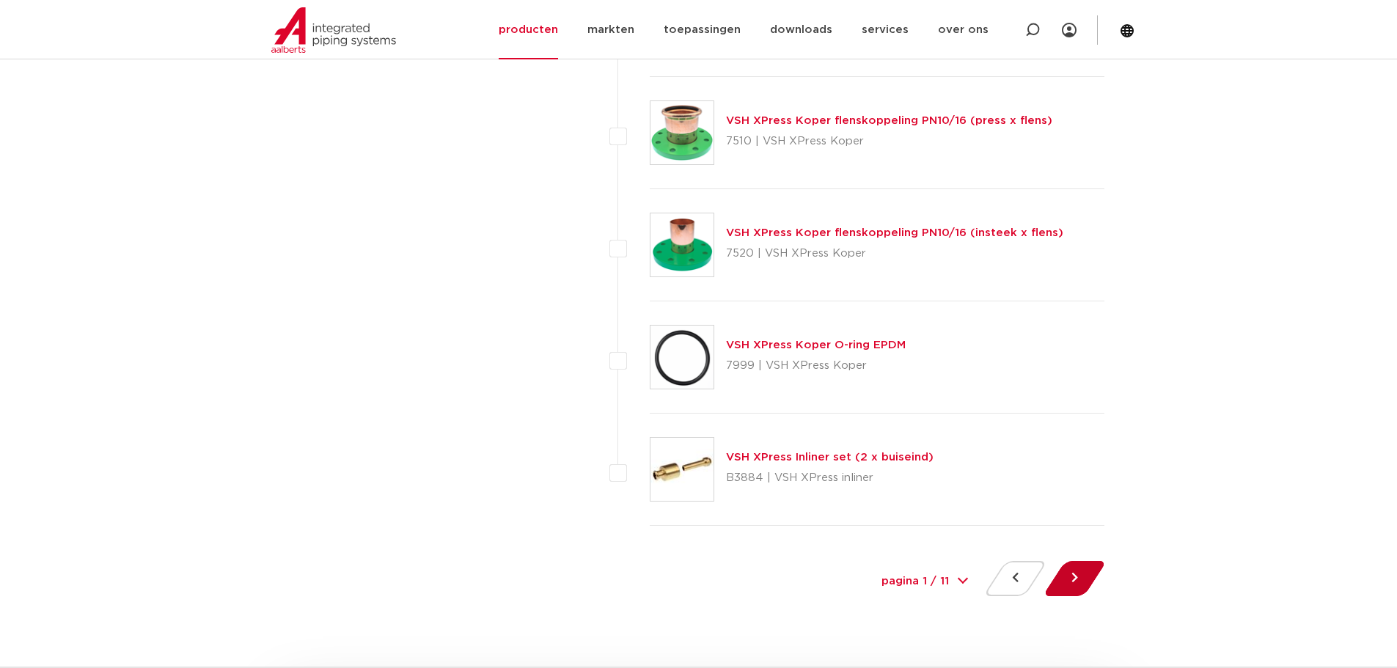
click at [1076, 574] on button at bounding box center [1075, 578] width 42 height 35
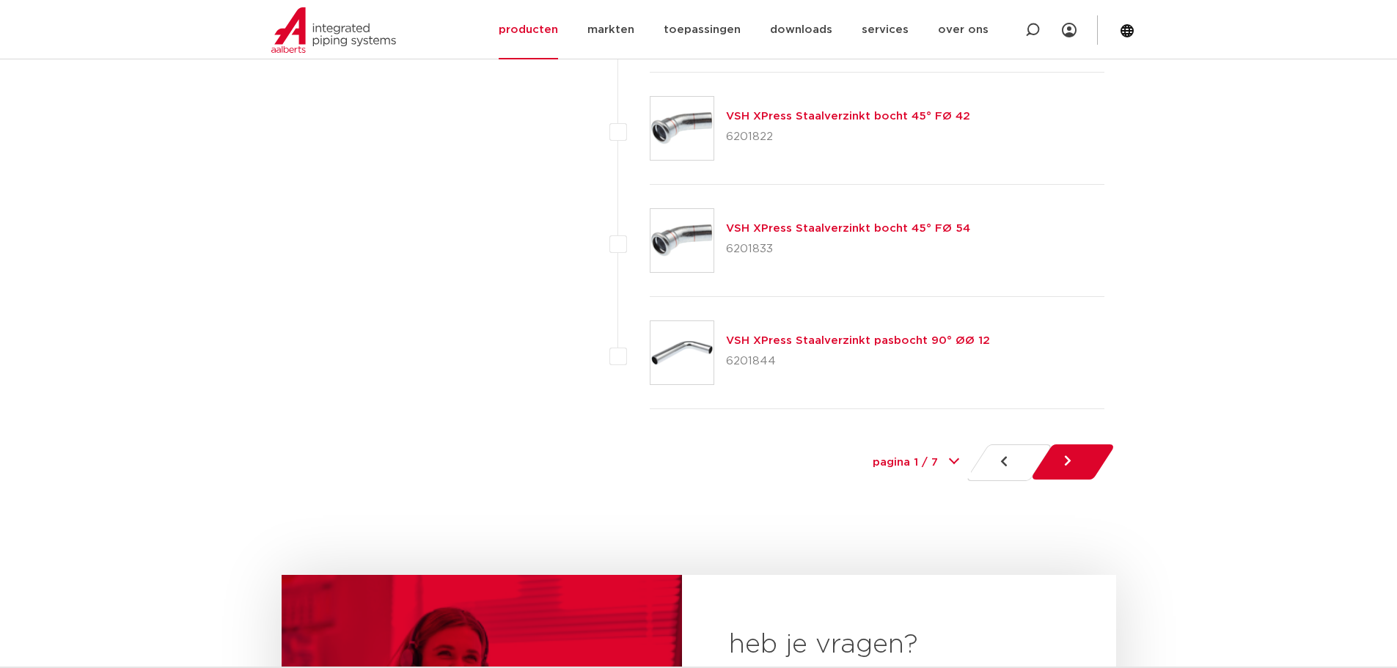
scroll to position [6820, 0]
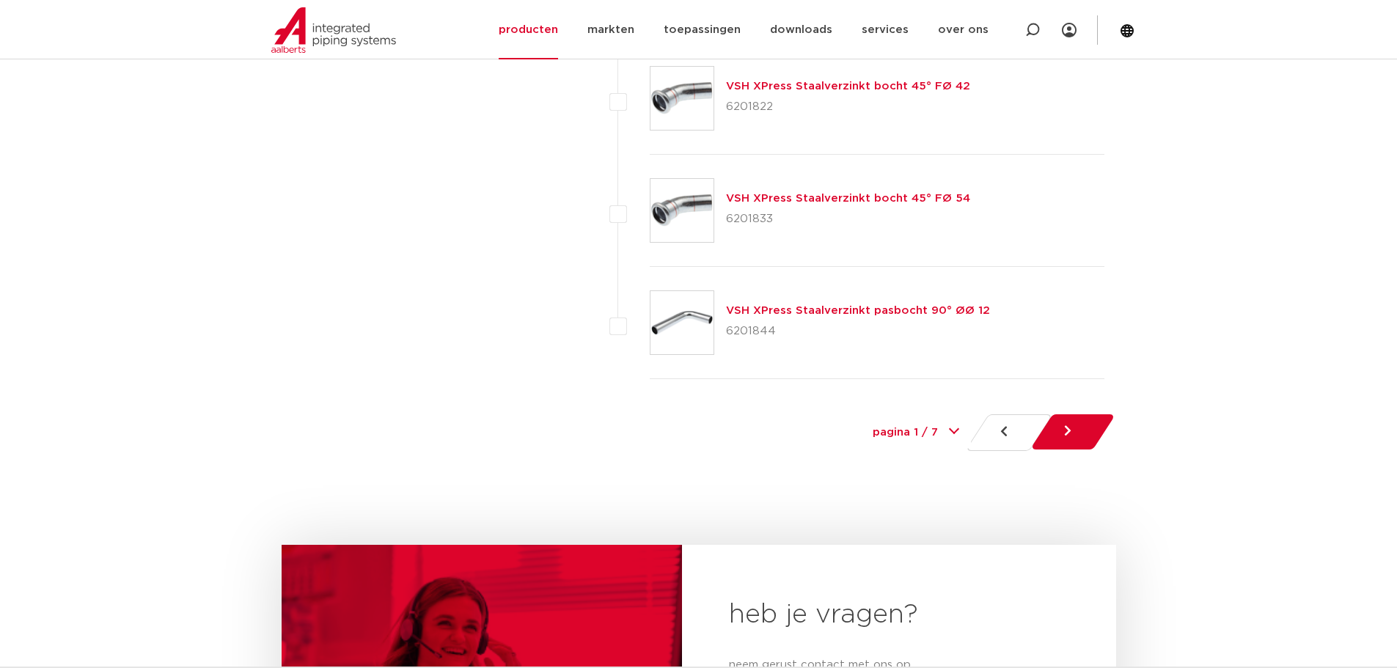
click at [1082, 439] on link at bounding box center [1073, 431] width 86 height 35
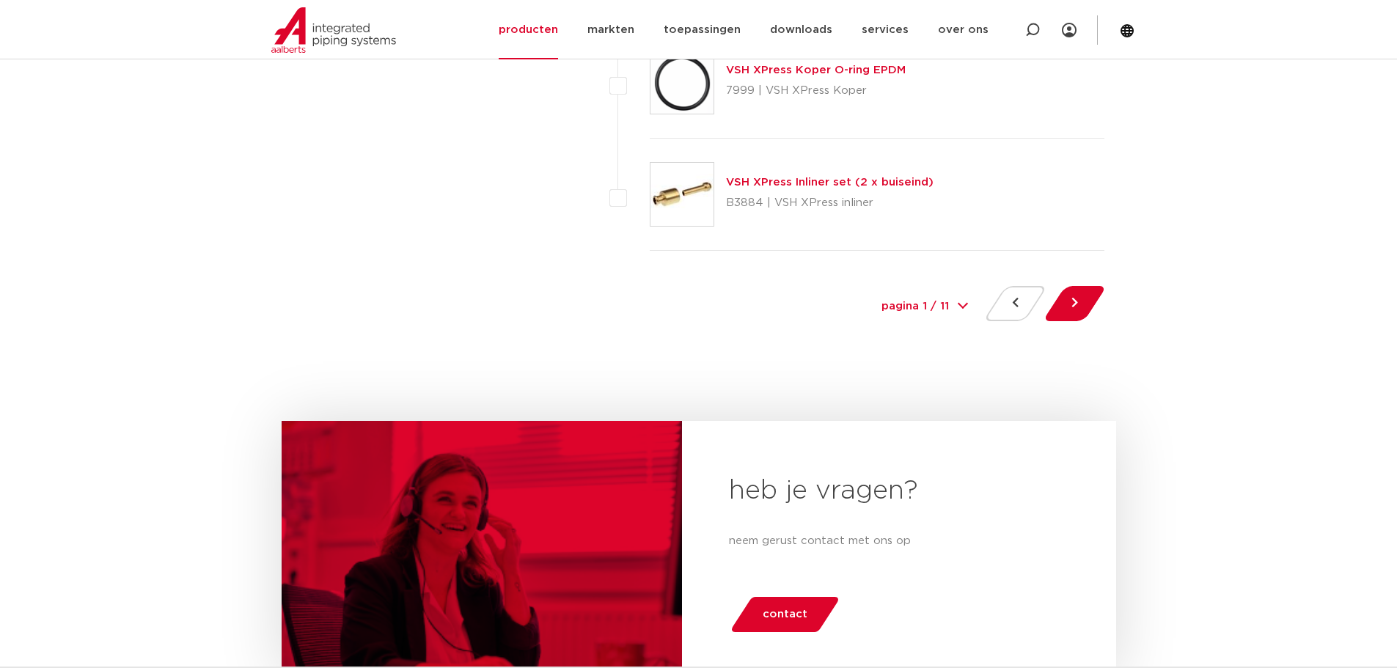
scroll to position [7186, 0]
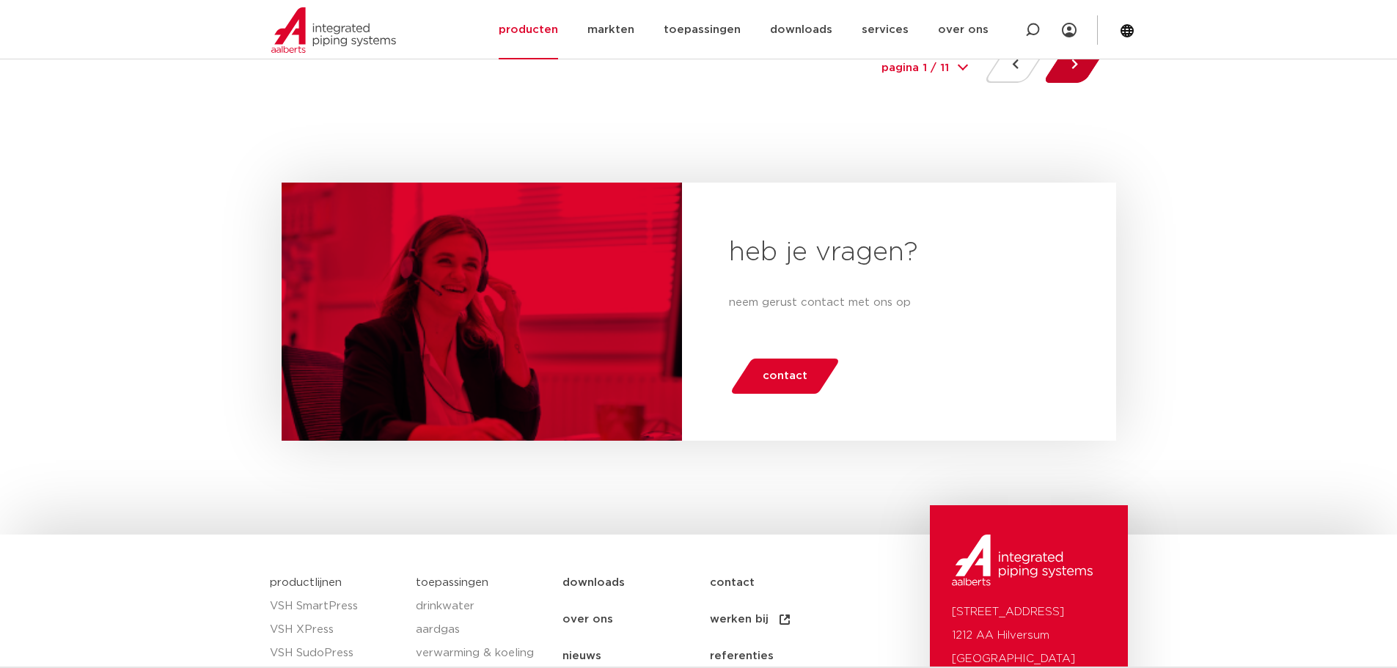
click at [1084, 70] on button at bounding box center [1075, 65] width 42 height 35
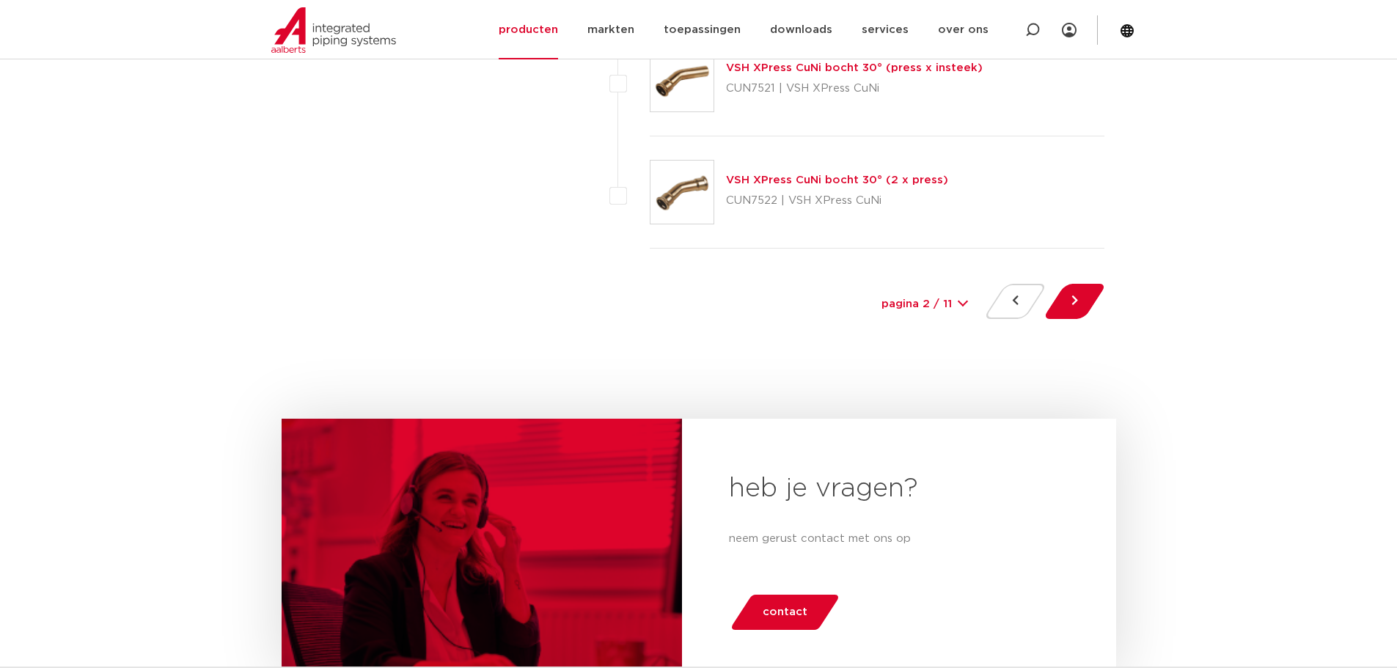
scroll to position [6893, 0]
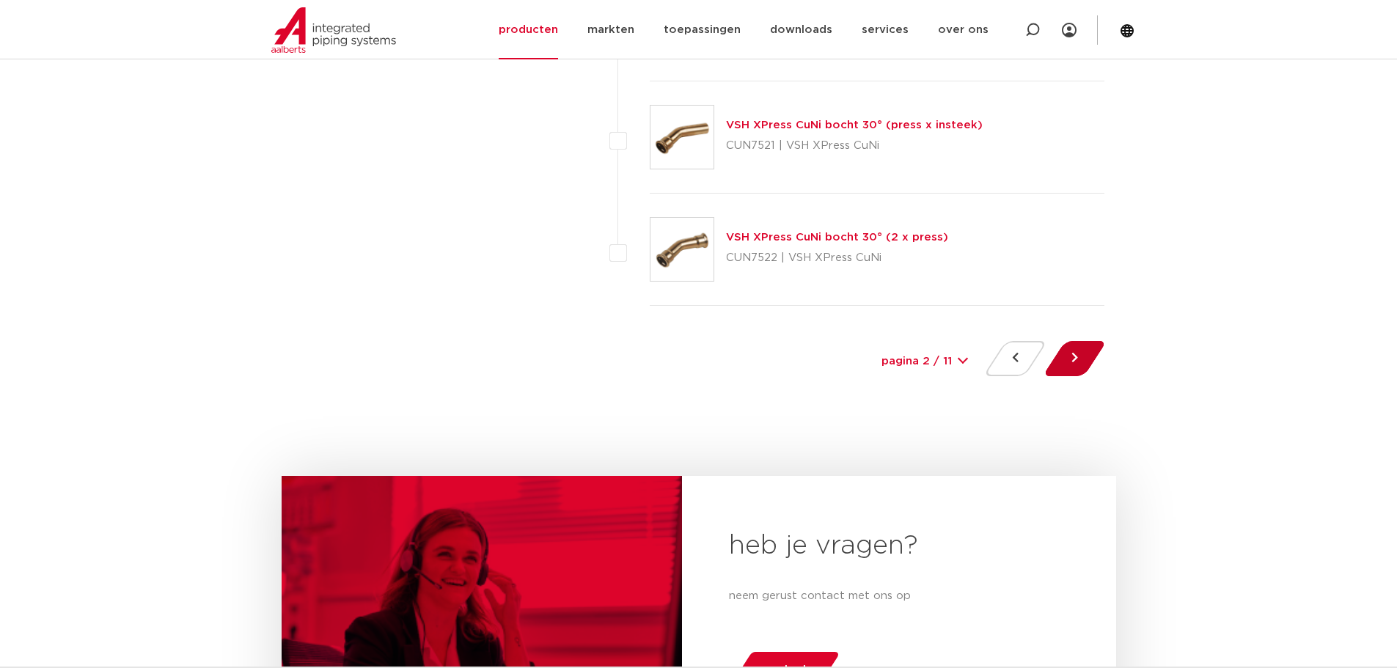
click at [1076, 359] on button at bounding box center [1075, 358] width 42 height 35
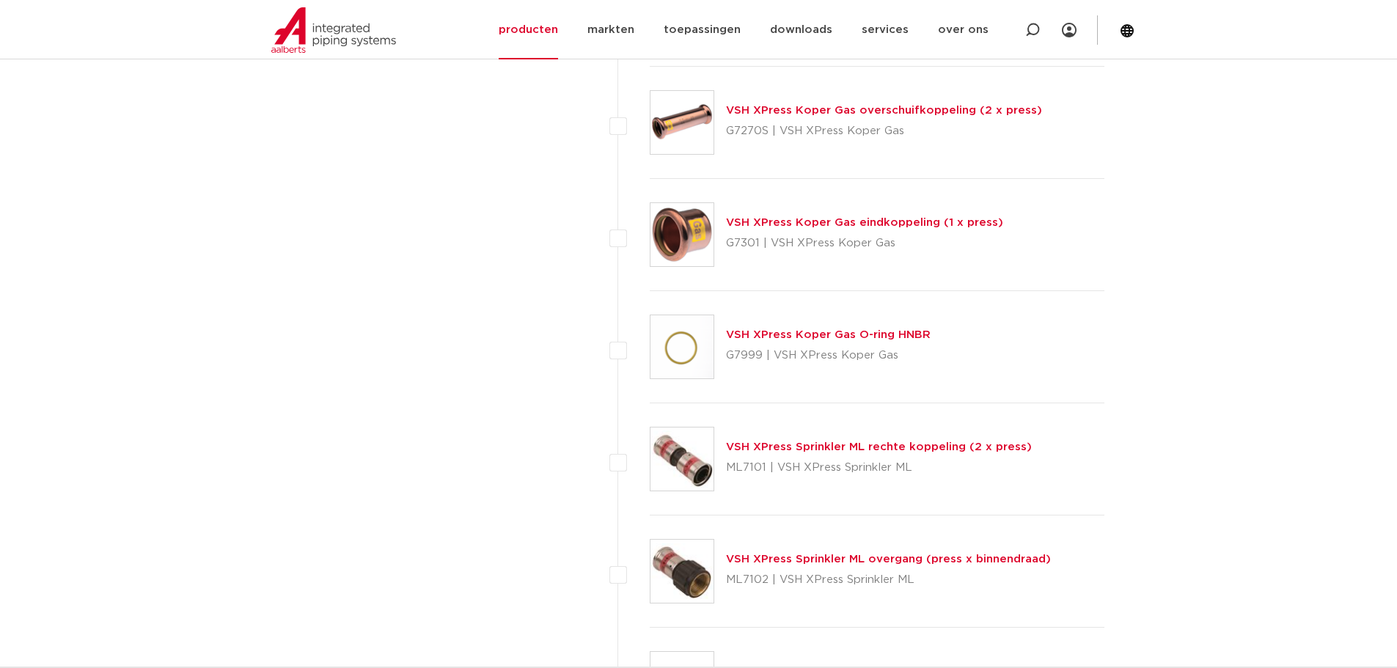
scroll to position [3593, 0]
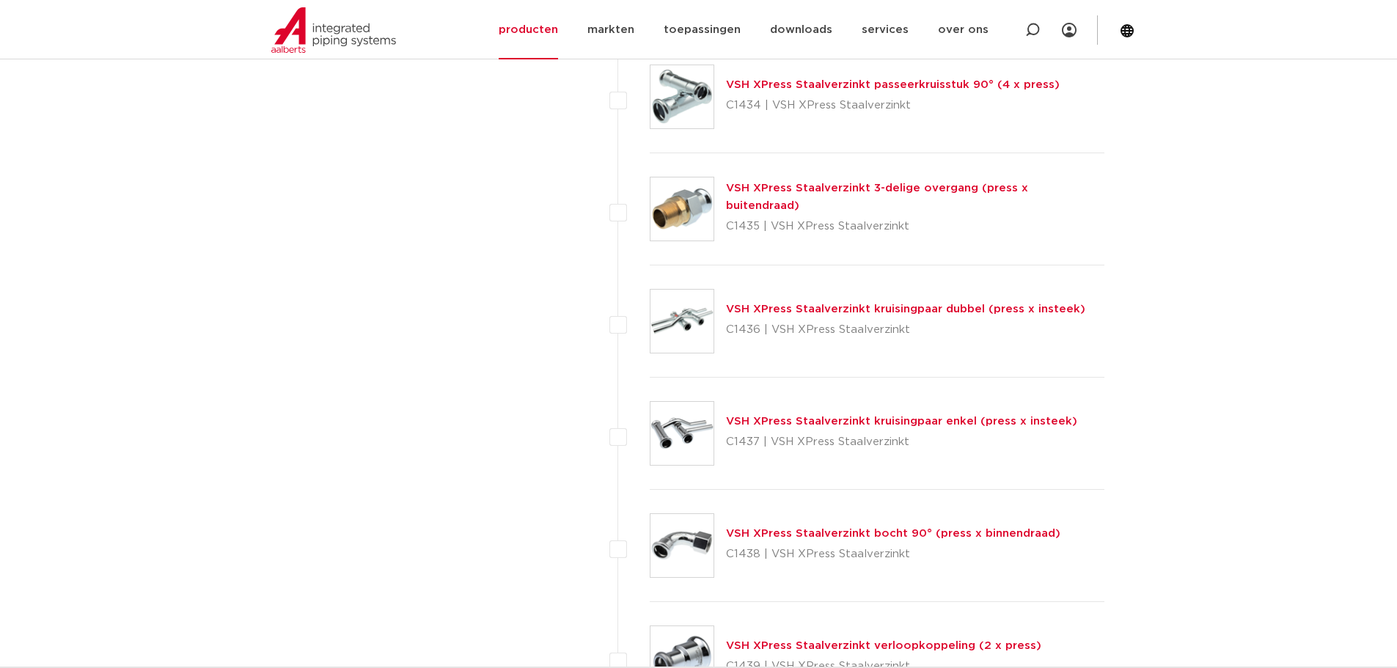
scroll to position [3007, 0]
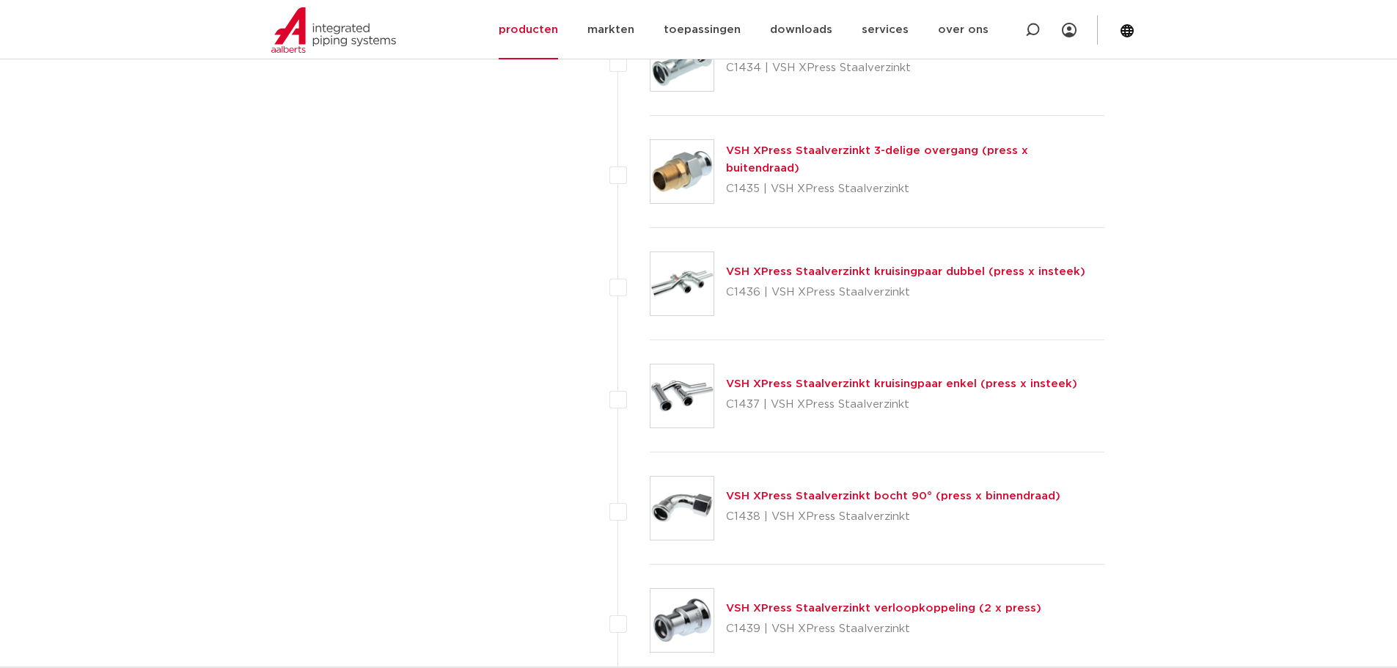
click at [775, 164] on link "VSH XPress Staalverzinkt 3-delige overgang (press x buitendraad)" at bounding box center [877, 159] width 302 height 29
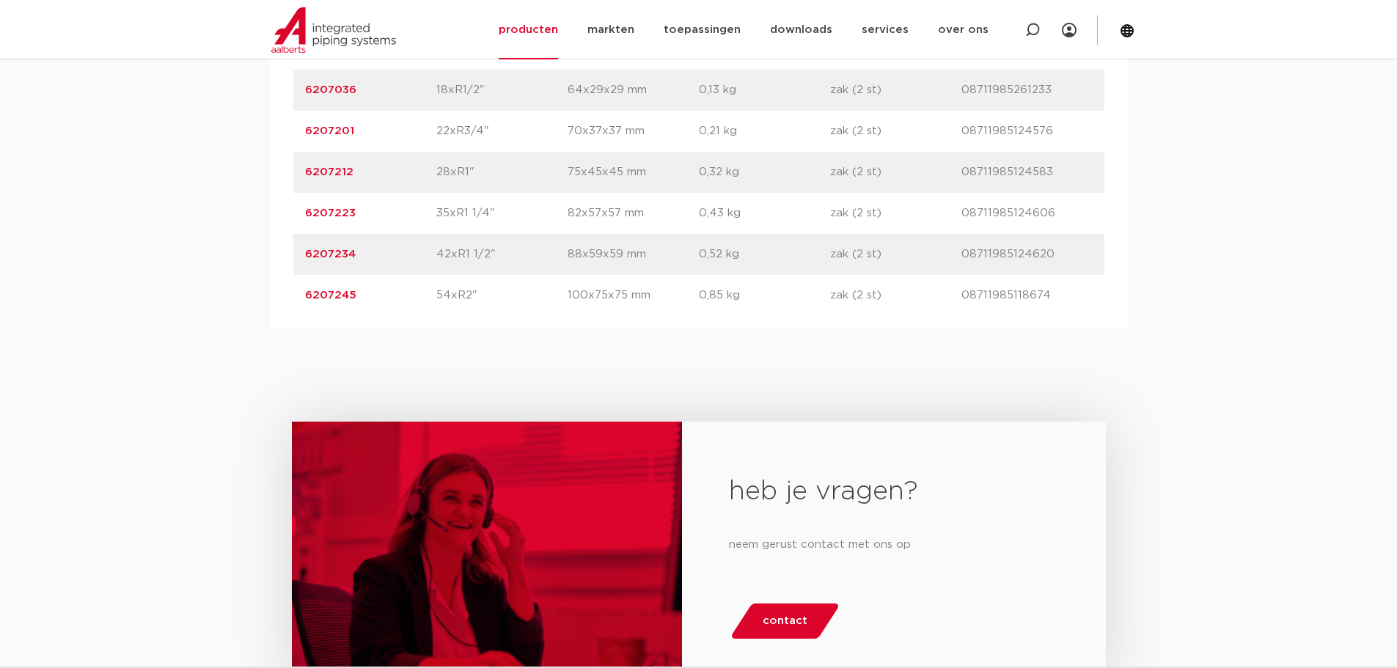
scroll to position [1100, 0]
click at [332, 172] on link "6207212" at bounding box center [329, 171] width 48 height 11
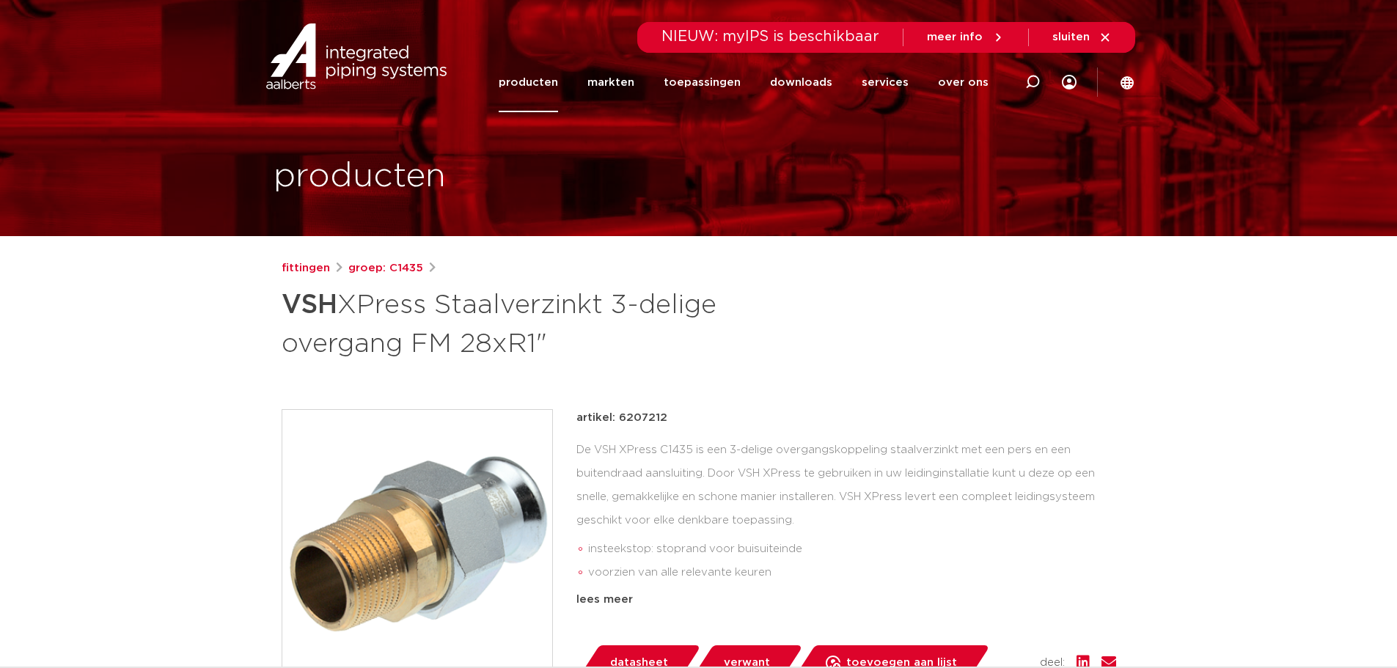
drag, startPoint x: 615, startPoint y: 414, endPoint x: 664, endPoint y: 419, distance: 49.3
click at [664, 419] on div "artikel: 6207212" at bounding box center [846, 418] width 540 height 18
copy p "6207212"
click at [1029, 81] on icon at bounding box center [1033, 82] width 18 height 18
type input "xpress gas"
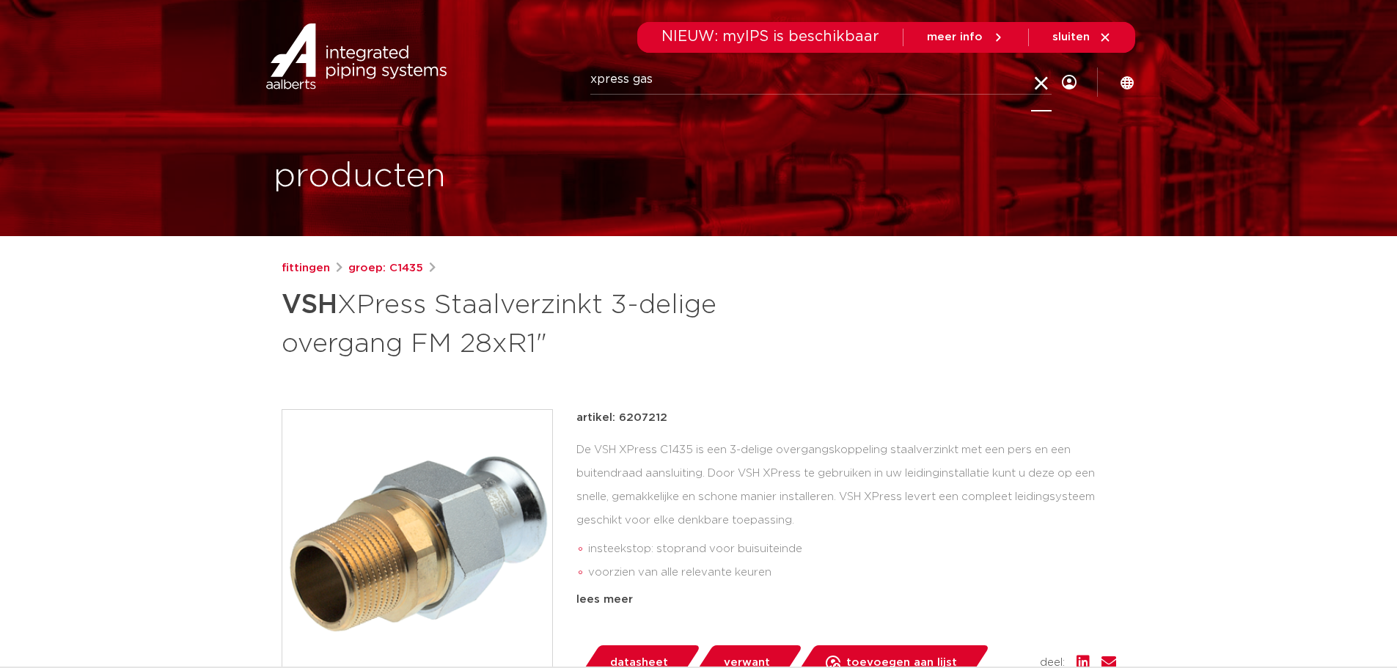
click button "Zoeken" at bounding box center [0, 0] width 0 height 0
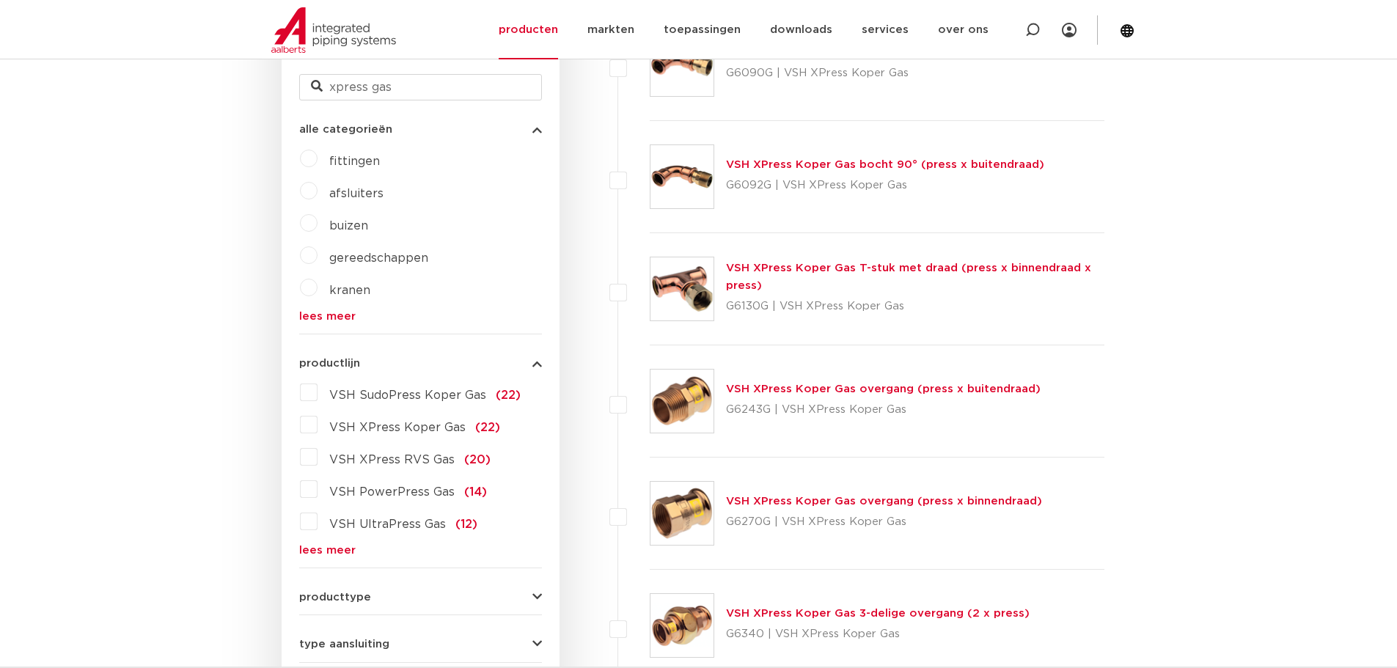
scroll to position [440, 0]
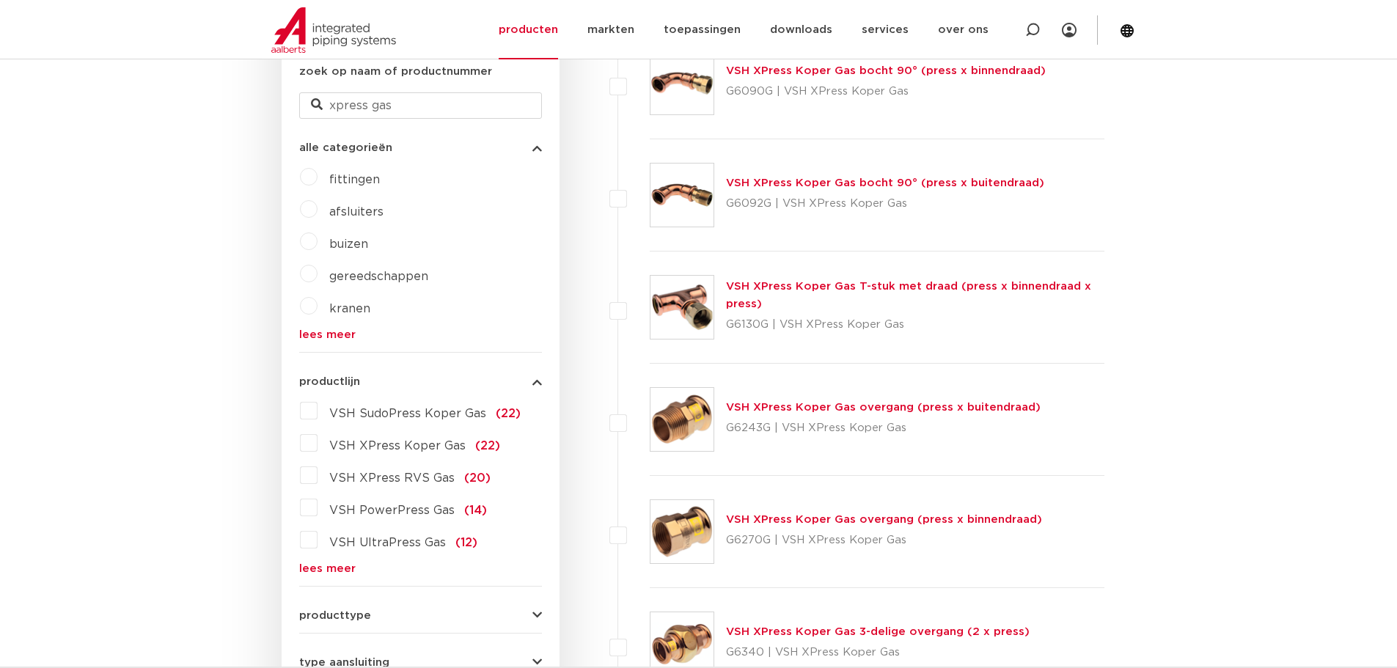
click at [318, 445] on label "VSH XPress Koper Gas (22)" at bounding box center [409, 442] width 183 height 23
click at [0, 0] on input "VSH XPress Koper Gas (22)" at bounding box center [0, 0] width 0 height 0
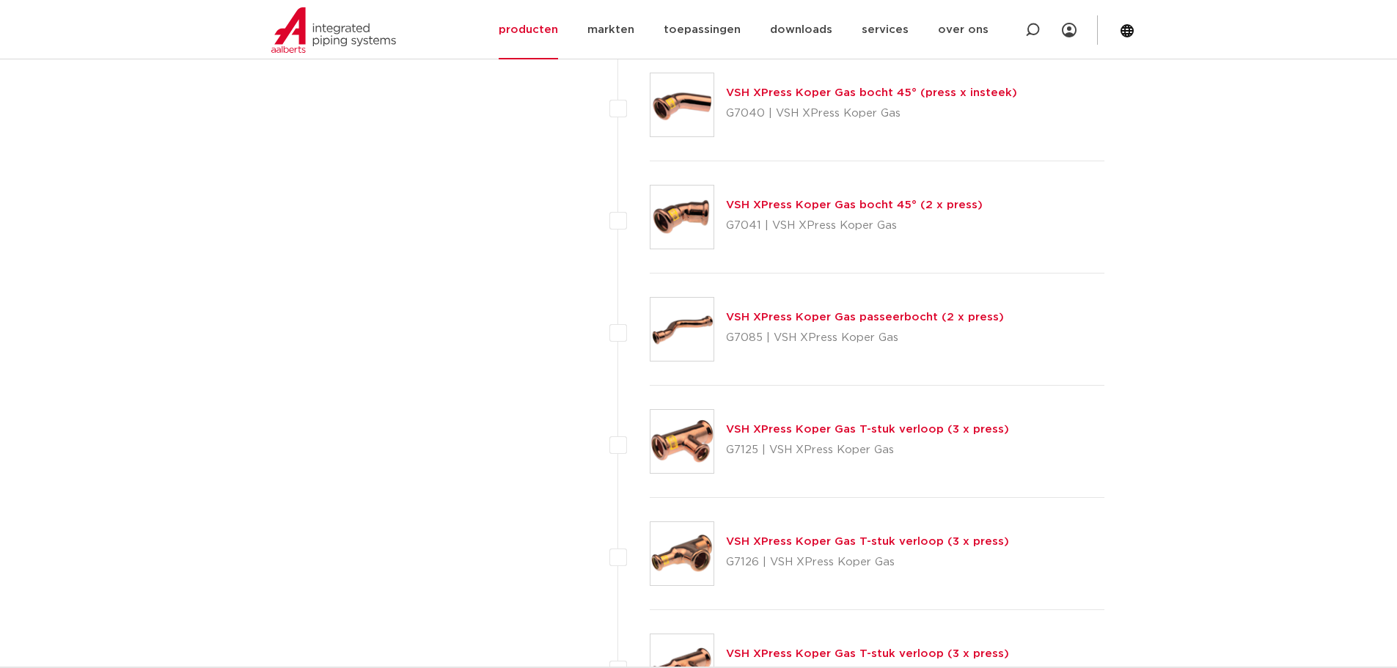
scroll to position [1613, 0]
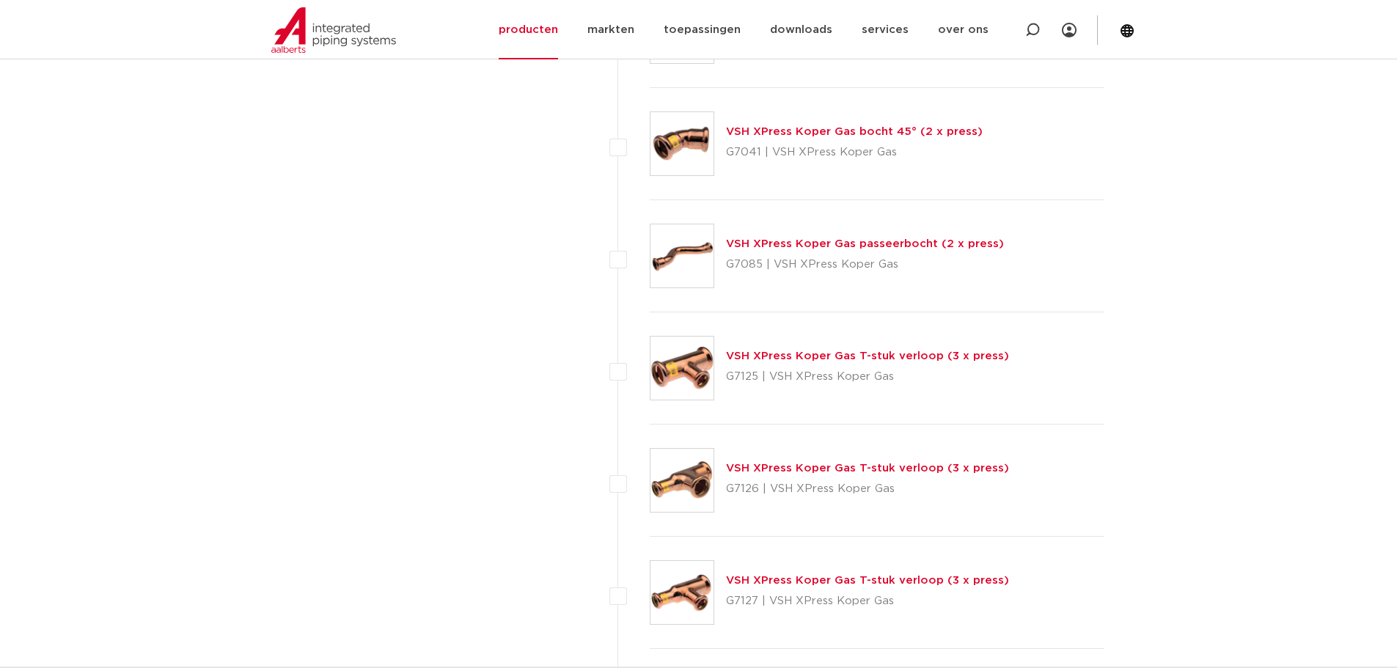
click at [796, 583] on link "VSH XPress Koper Gas T-stuk verloop (3 x press)" at bounding box center [867, 580] width 283 height 11
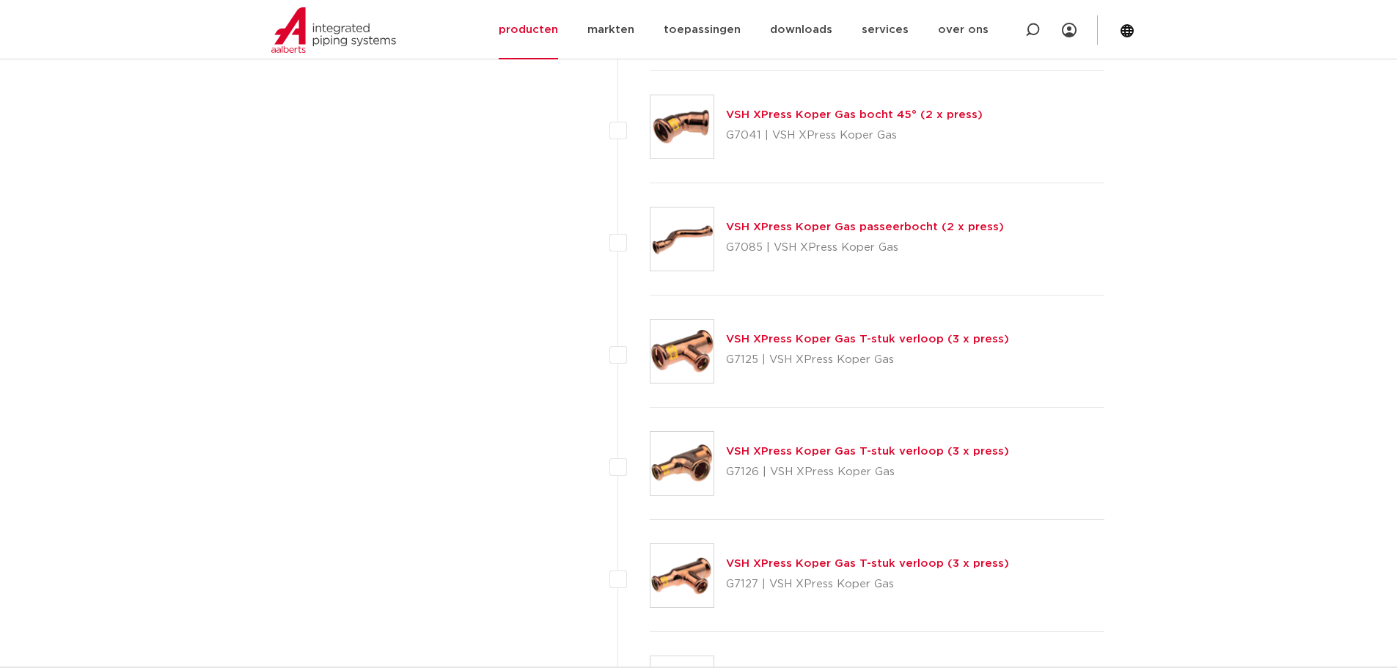
scroll to position [1687, 0]
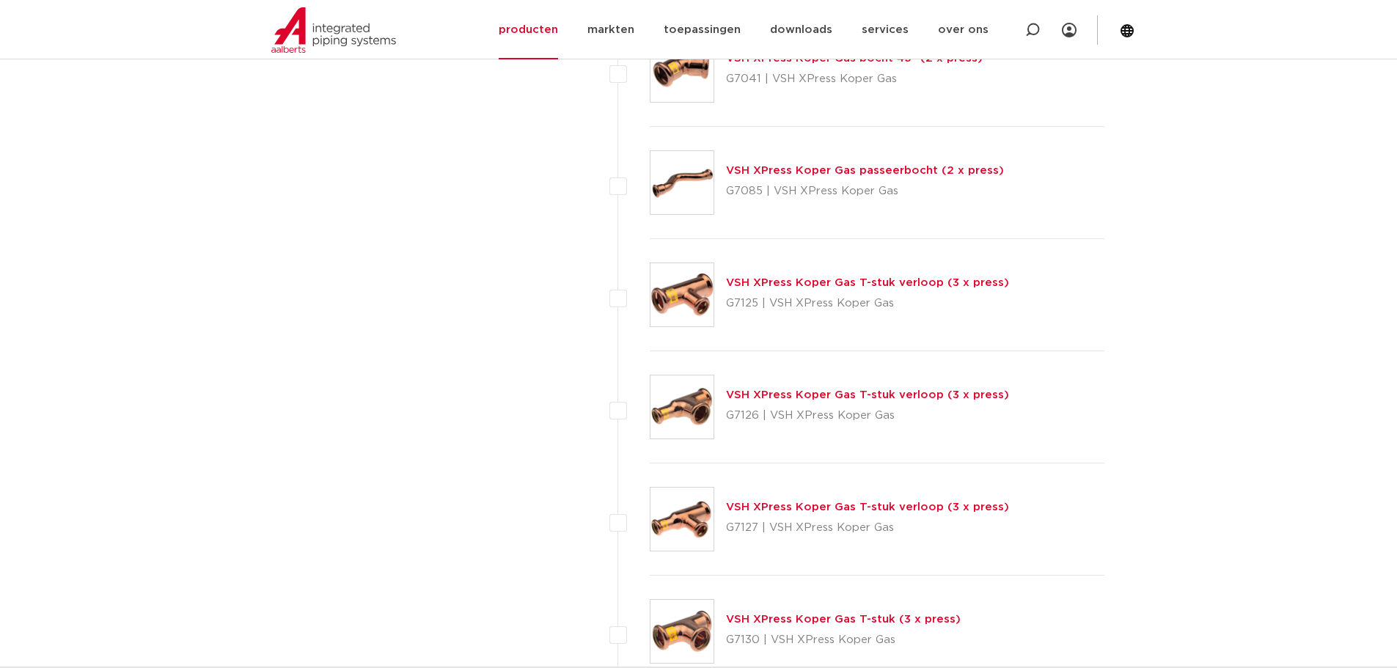
click at [807, 281] on link "VSH XPress Koper Gas T-stuk verloop (3 x press)" at bounding box center [867, 282] width 283 height 11
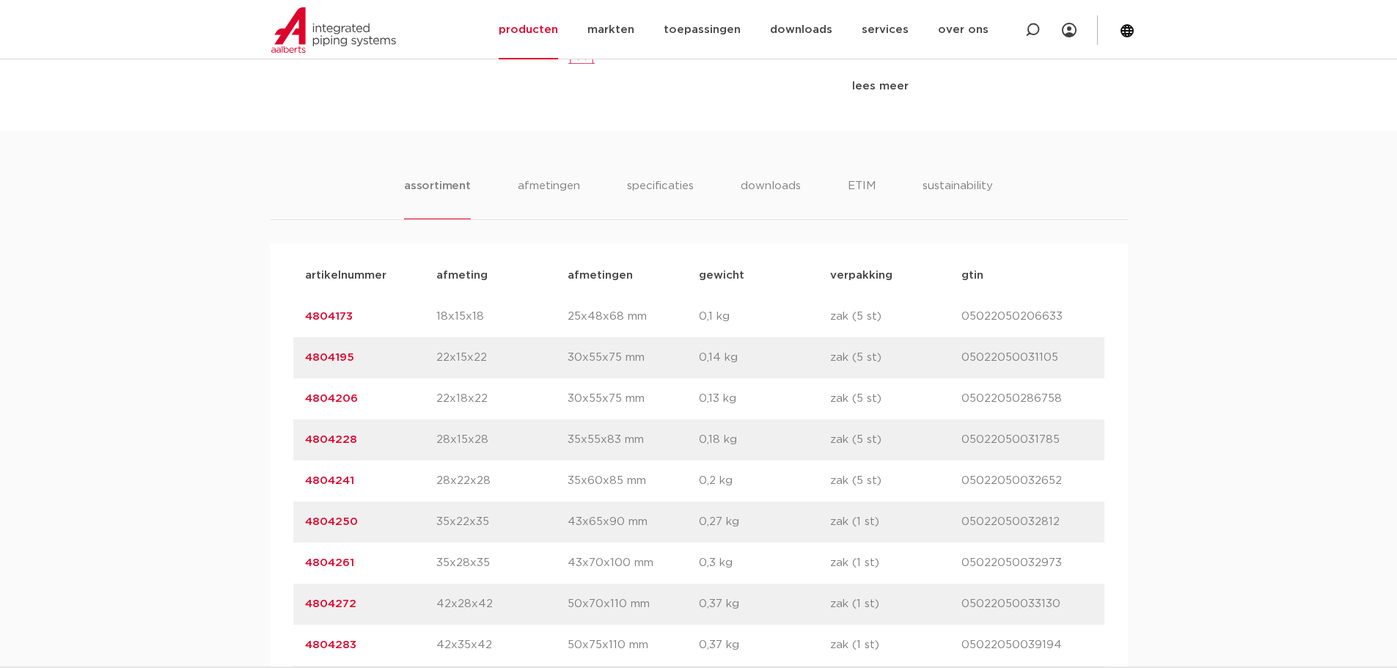
scroll to position [953, 0]
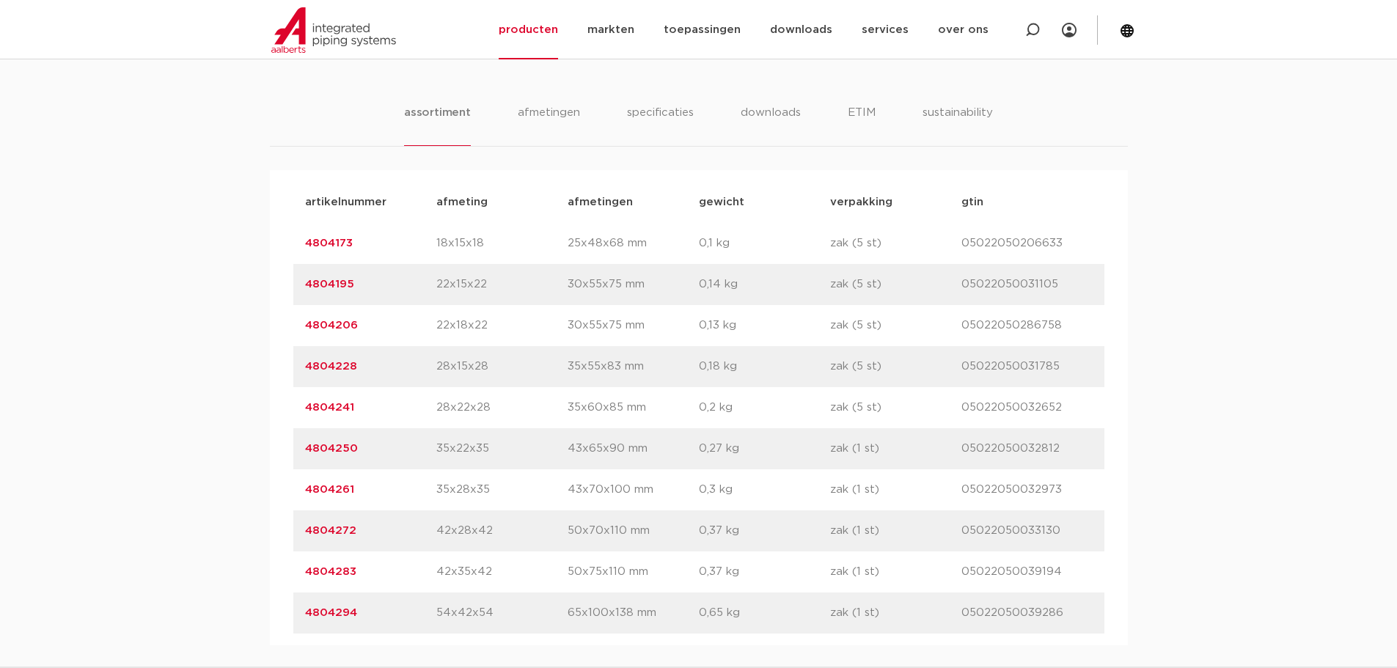
click at [312, 489] on link "4804261" at bounding box center [329, 489] width 49 height 11
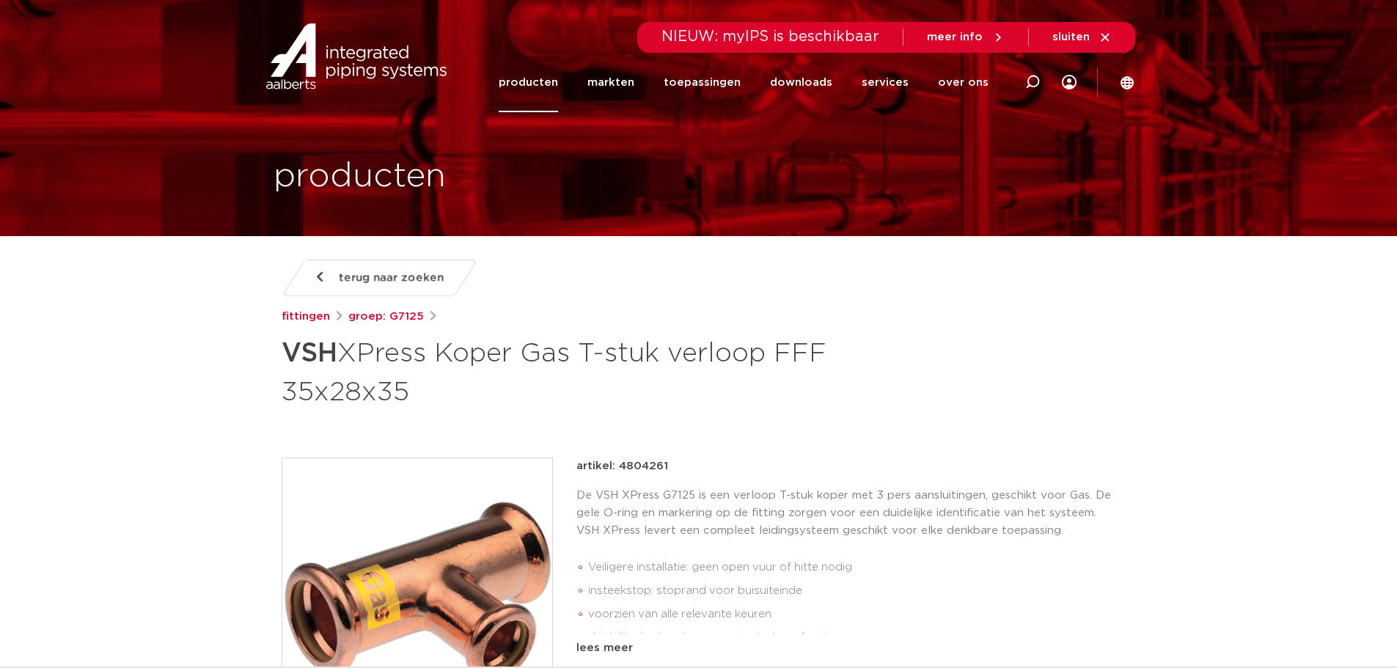
drag, startPoint x: 617, startPoint y: 466, endPoint x: 669, endPoint y: 464, distance: 52.1
click at [669, 464] on div "artikel: 4804261" at bounding box center [846, 467] width 540 height 18
copy p "4804261"
